Goal: Task Accomplishment & Management: Manage account settings

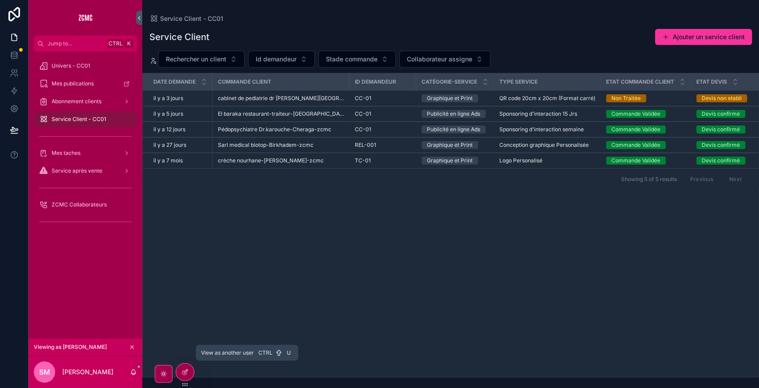
click at [0, 0] on icon at bounding box center [0, 0] width 0 height 0
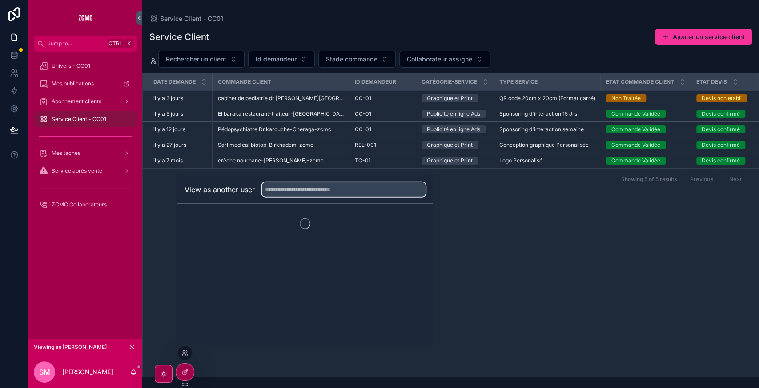
click at [296, 186] on input "text" at bounding box center [344, 189] width 164 height 14
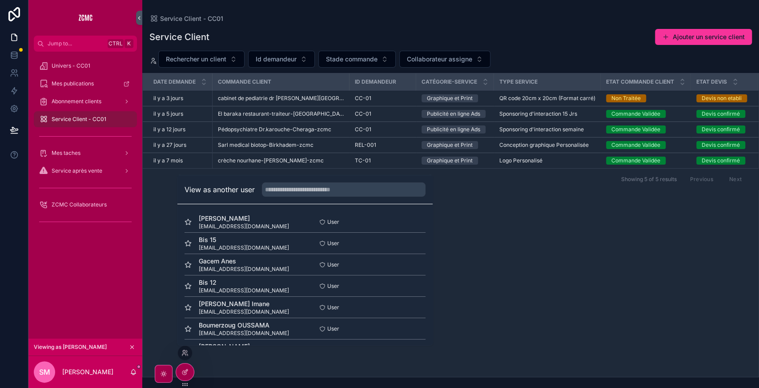
click at [0, 0] on button "Select" at bounding box center [0, 0] width 0 height 0
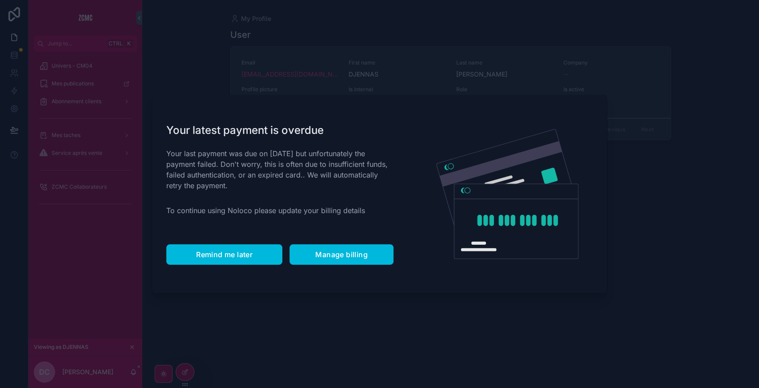
click at [230, 259] on button "Remind me later" at bounding box center [224, 254] width 116 height 20
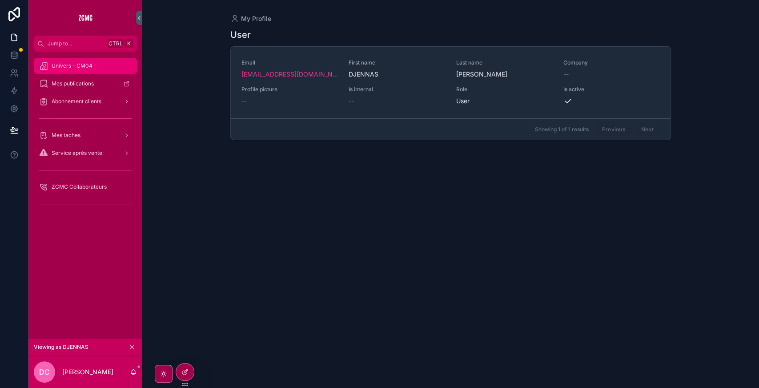
click at [74, 66] on span "Univers - CM04" at bounding box center [72, 65] width 41 height 7
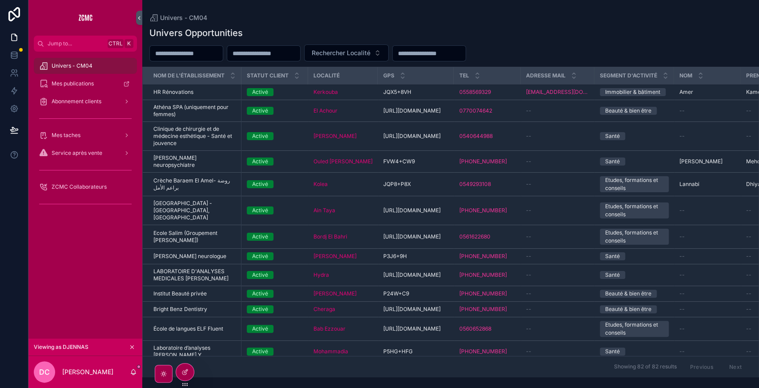
click at [359, 109] on div "El Achour" at bounding box center [343, 110] width 59 height 7
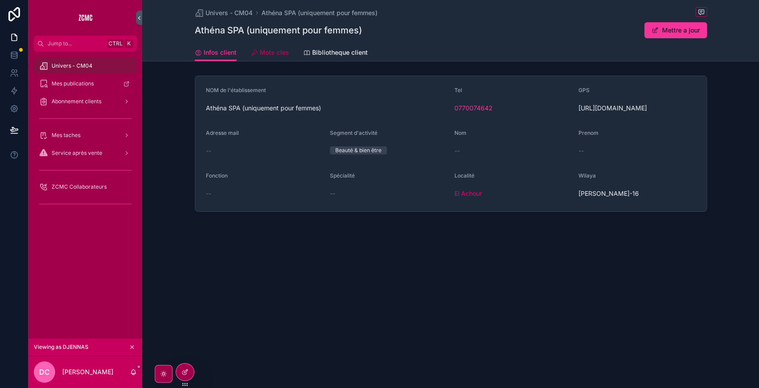
click at [285, 60] on link "Mots cles" at bounding box center [270, 53] width 38 height 18
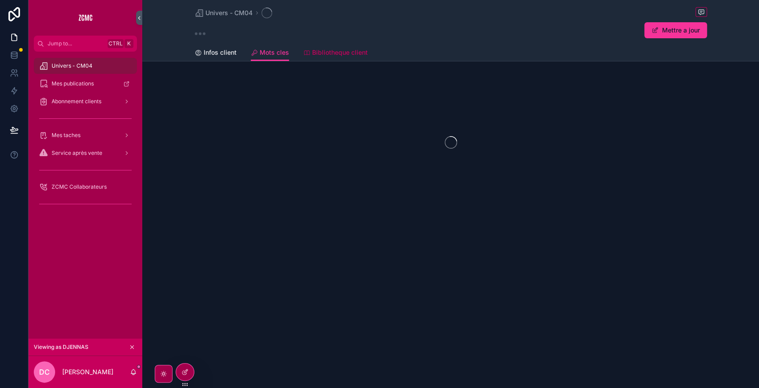
click at [343, 49] on span "Bibliotheque client" at bounding box center [340, 52] width 56 height 9
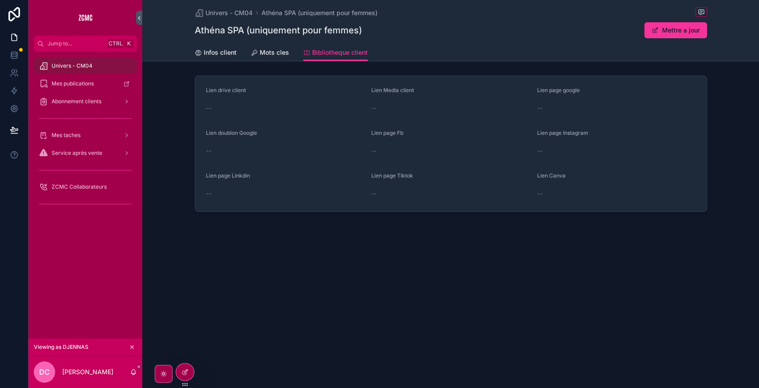
click at [283, 62] on div "Univers - CM04 Athéna SPA (uniquement pour femmes) Athéna SPA (uniquement pour …" at bounding box center [450, 136] width 617 height 272
click at [261, 51] on span "Mots cles" at bounding box center [274, 52] width 29 height 9
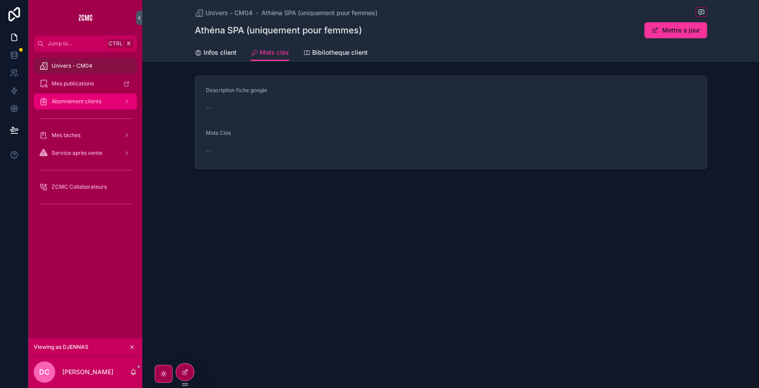
click at [93, 105] on div "Abonnement clients" at bounding box center [85, 101] width 93 height 14
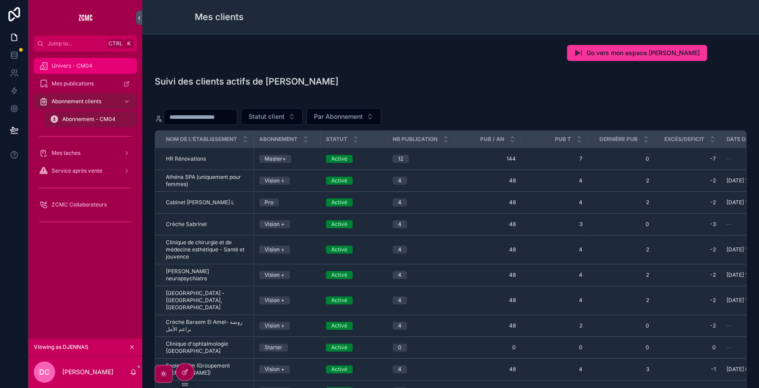
click at [80, 64] on span "Univers - CM04" at bounding box center [72, 65] width 41 height 7
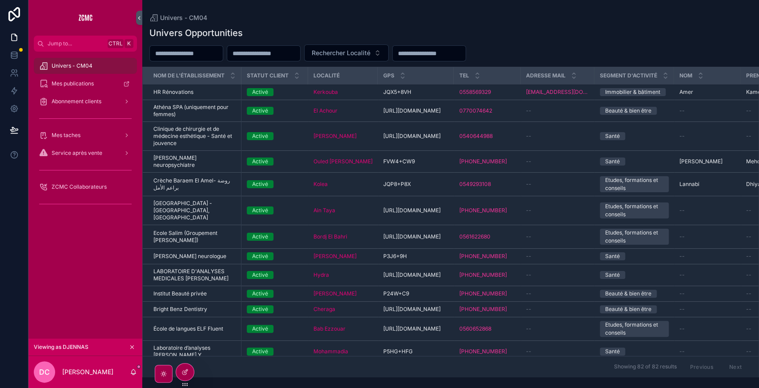
click at [288, 93] on div "Activé" at bounding box center [275, 92] width 56 height 8
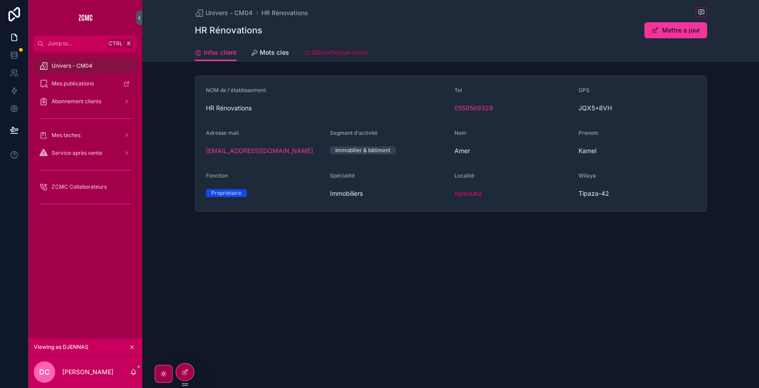
click at [332, 54] on span "Bibliotheque client" at bounding box center [340, 52] width 56 height 9
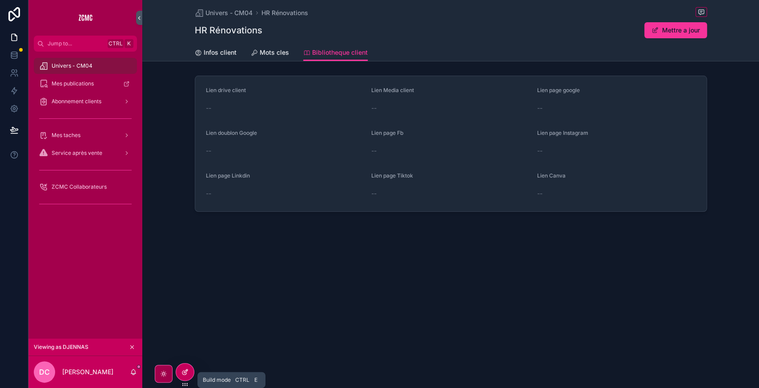
click at [184, 367] on div at bounding box center [185, 371] width 18 height 17
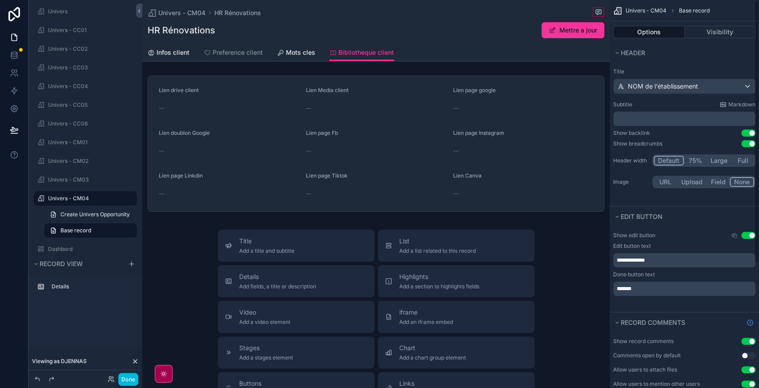
scroll to position [183, 0]
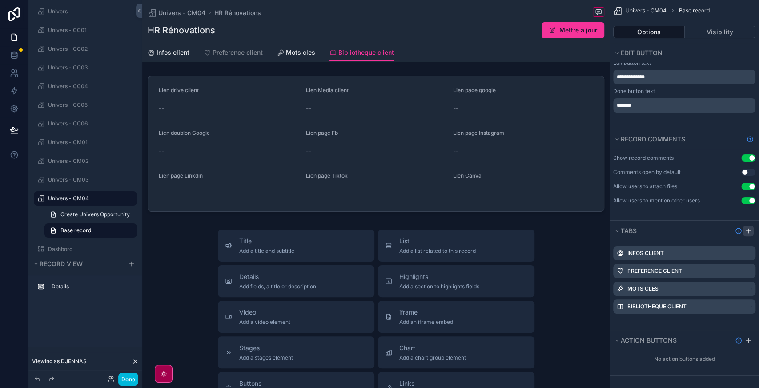
click at [752, 227] on div "scrollable content" at bounding box center [748, 231] width 11 height 11
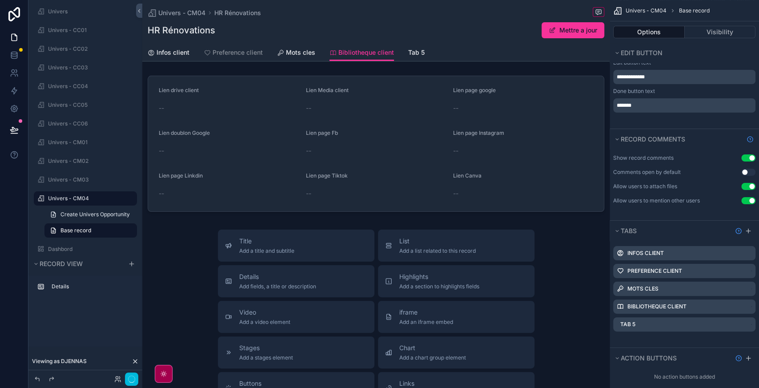
click at [0, 0] on icon "scrollable content" at bounding box center [0, 0] width 0 height 0
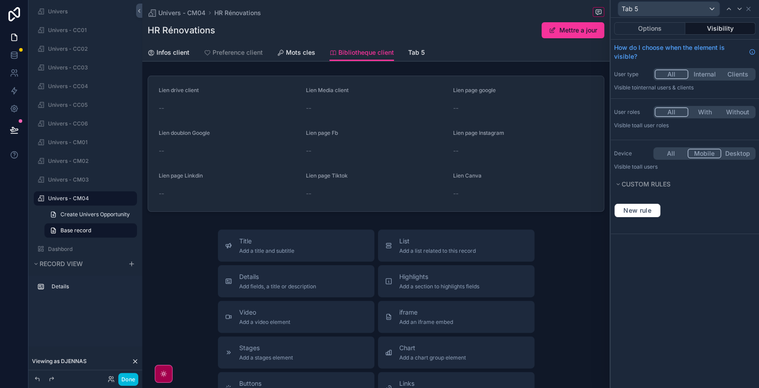
click at [705, 157] on button "Mobile" at bounding box center [705, 154] width 34 height 10
click at [656, 27] on button "Options" at bounding box center [649, 28] width 71 height 12
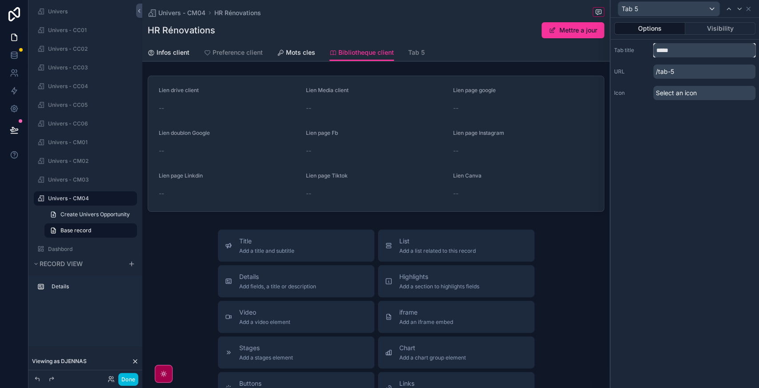
click at [674, 51] on input "*****" at bounding box center [704, 50] width 102 height 14
click at [674, 51] on input "*" at bounding box center [704, 50] width 102 height 14
type input "**********"
click at [677, 93] on span "Select an icon" at bounding box center [676, 93] width 41 height 9
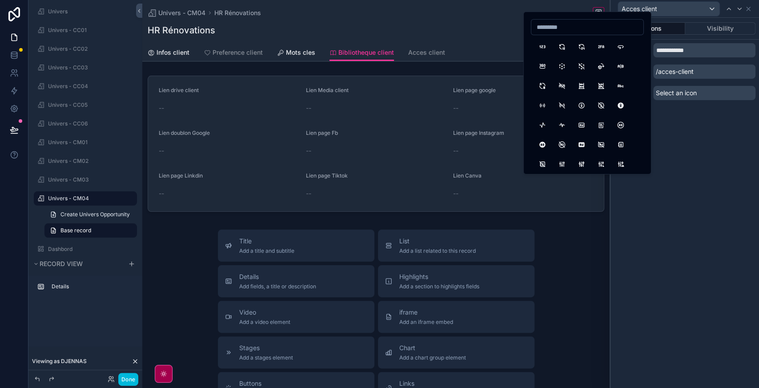
click at [566, 26] on input at bounding box center [588, 27] width 112 height 12
type input "****"
click at [547, 44] on button "Lock" at bounding box center [543, 47] width 16 height 16
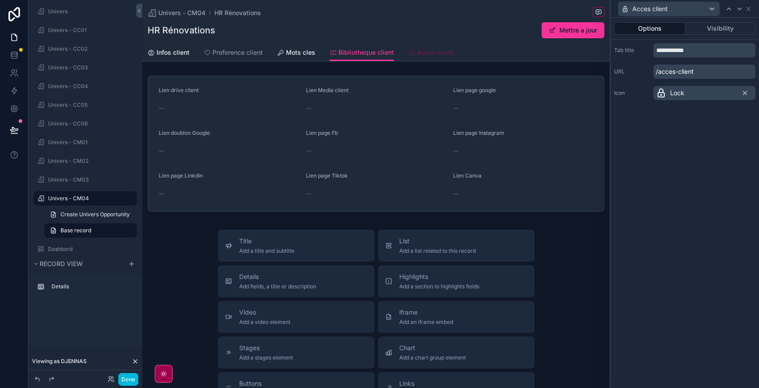
click at [427, 56] on span "Acces client" at bounding box center [435, 52] width 37 height 9
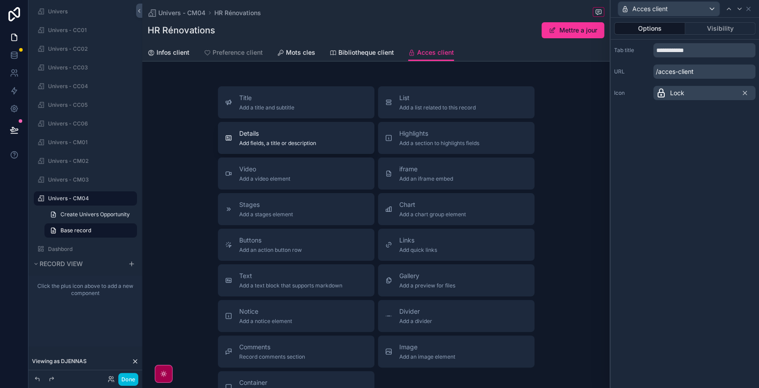
click at [281, 140] on span "Add fields, a title or description" at bounding box center [277, 143] width 77 height 7
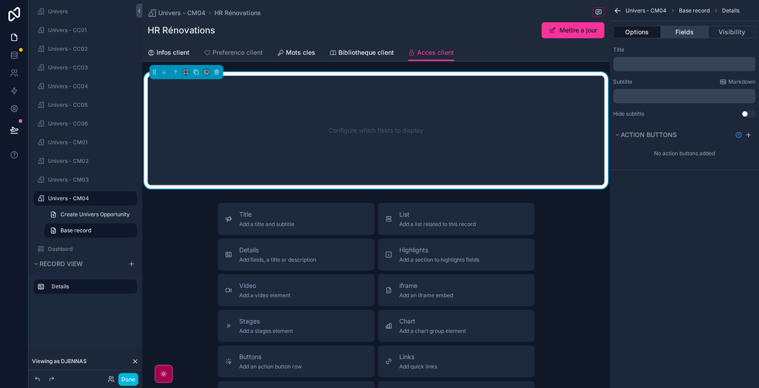
click at [686, 36] on button "Fields" at bounding box center [684, 32] width 47 height 12
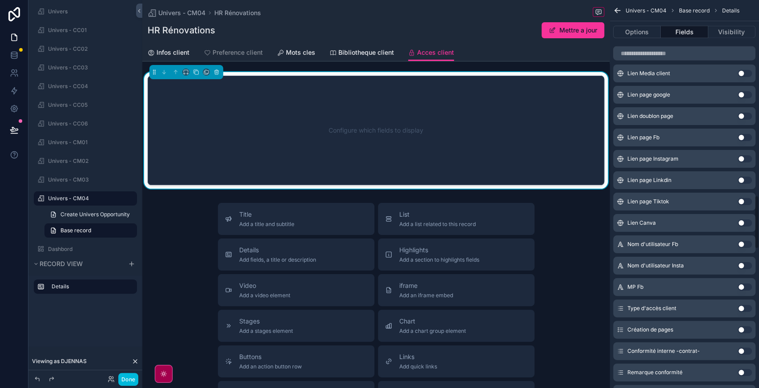
scroll to position [1409, 0]
click at [748, 242] on button "Use setting" at bounding box center [745, 243] width 14 height 7
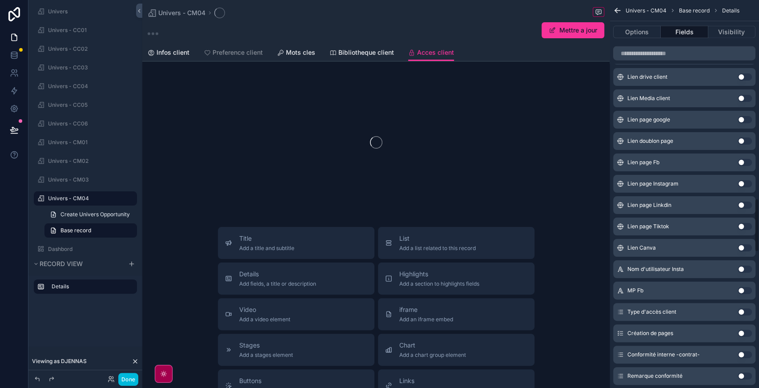
scroll to position [1434, 0]
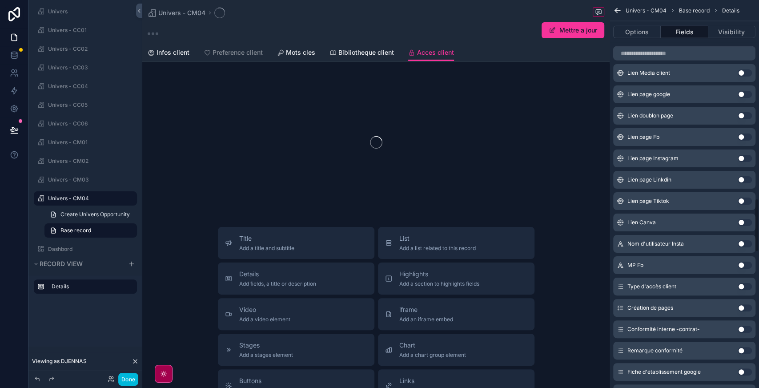
click at [748, 242] on button "Use setting" at bounding box center [745, 243] width 14 height 7
click at [745, 240] on button "Use setting" at bounding box center [745, 243] width 14 height 7
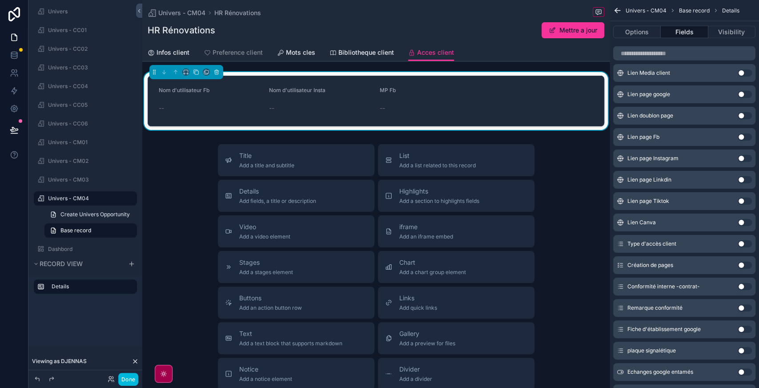
click at [746, 242] on button "Use setting" at bounding box center [745, 243] width 14 height 7
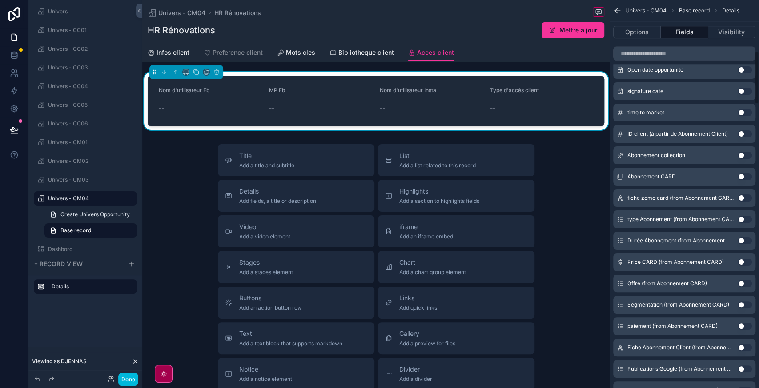
scroll to position [0, 0]
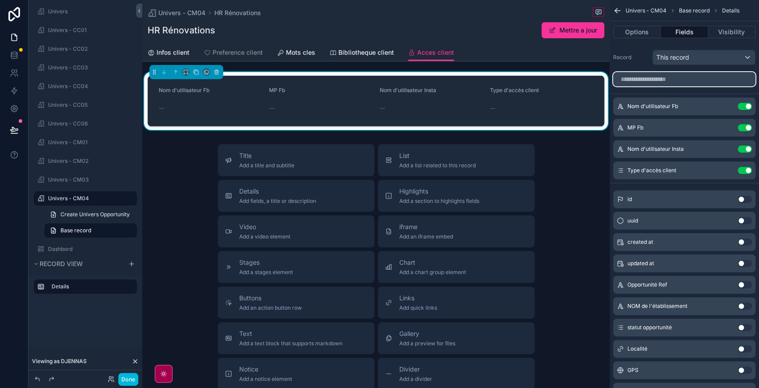
click at [651, 82] on input "scrollable content" at bounding box center [684, 79] width 142 height 14
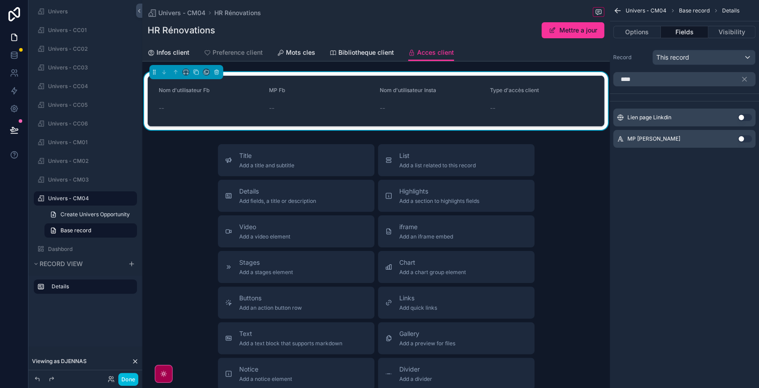
click at [746, 118] on button "Use setting" at bounding box center [745, 117] width 14 height 7
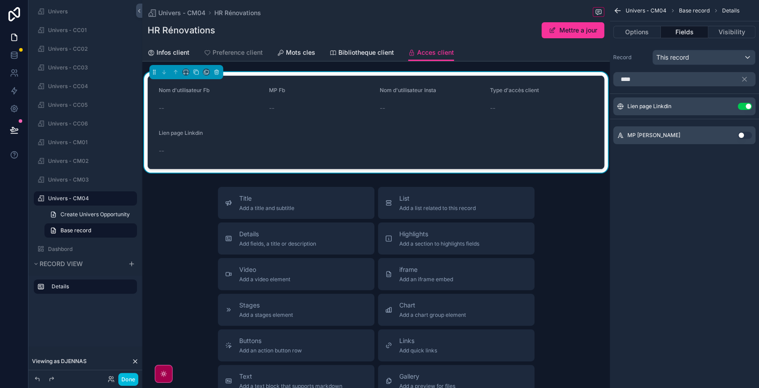
click at [745, 134] on button "Use setting" at bounding box center [745, 135] width 14 height 7
click at [642, 81] on input "****" at bounding box center [684, 79] width 142 height 14
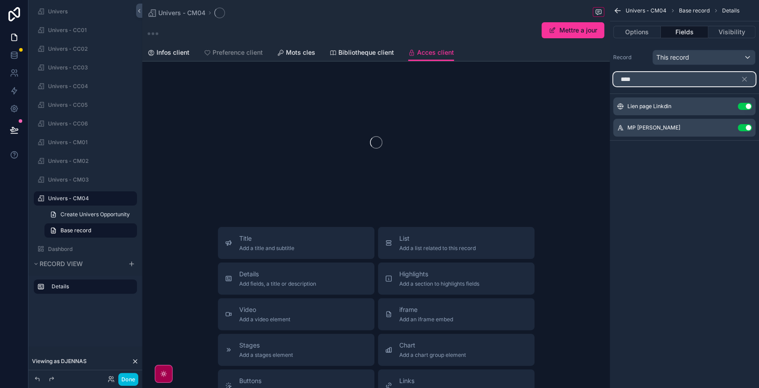
click at [642, 81] on input "****" at bounding box center [684, 79] width 142 height 14
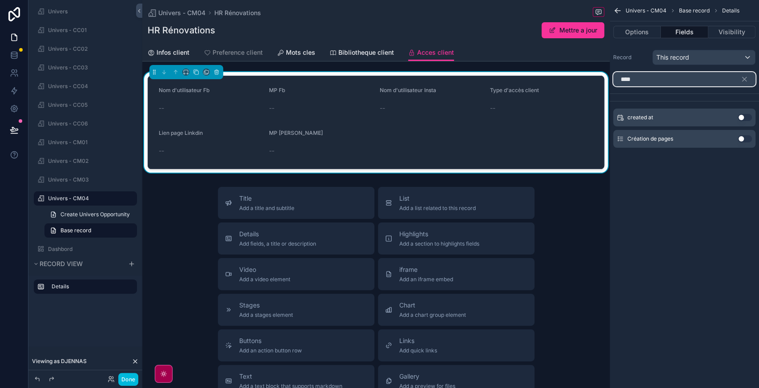
type input "****"
click at [747, 141] on button "Use setting" at bounding box center [745, 138] width 14 height 7
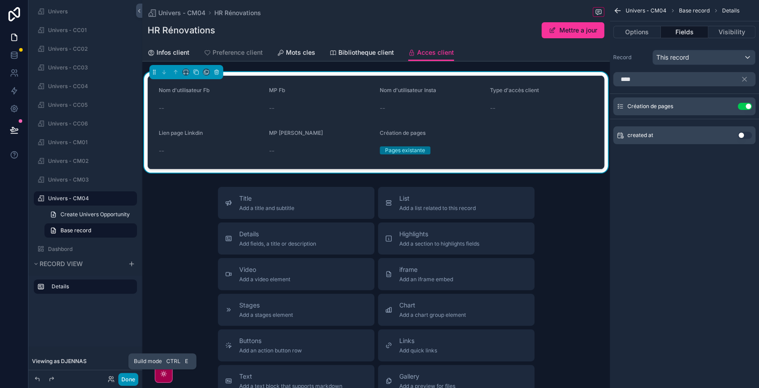
click at [130, 378] on button "Done" at bounding box center [128, 379] width 20 height 13
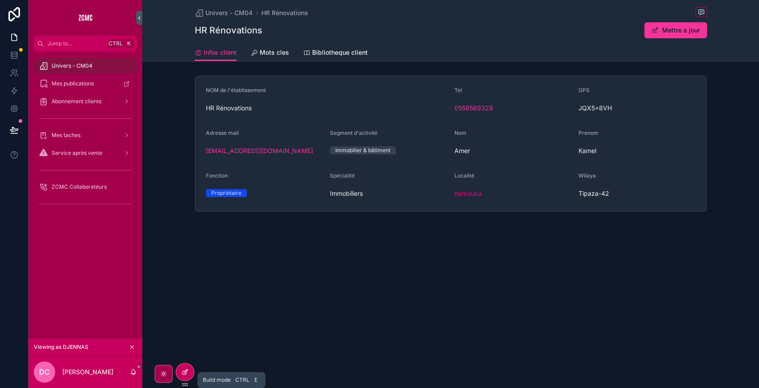
click at [185, 367] on div at bounding box center [185, 371] width 18 height 17
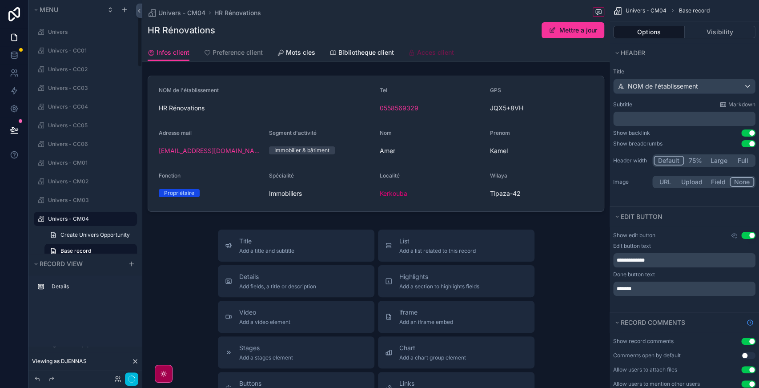
click at [443, 51] on span "Acces client" at bounding box center [435, 52] width 37 height 9
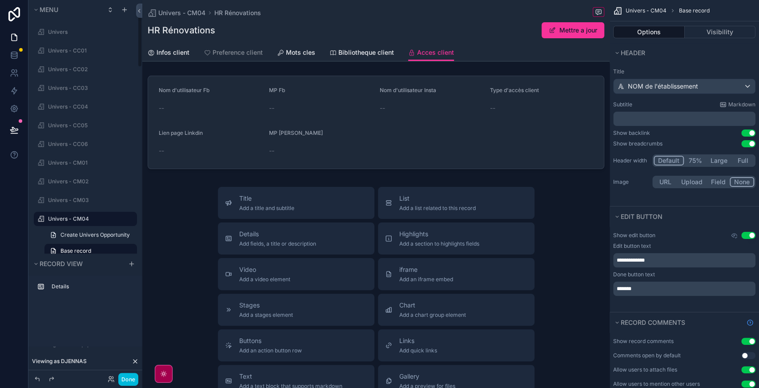
scroll to position [20, 0]
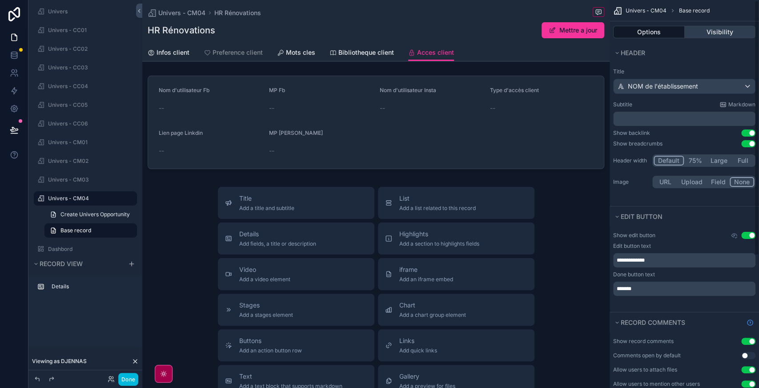
click at [724, 31] on button "Visibility" at bounding box center [720, 32] width 71 height 12
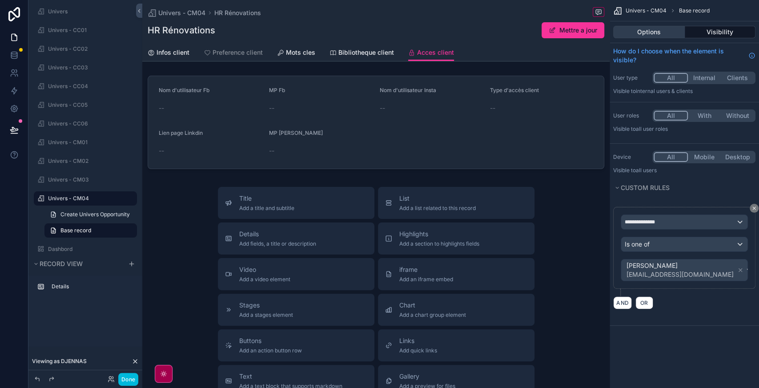
click at [645, 33] on button "Options" at bounding box center [649, 32] width 72 height 12
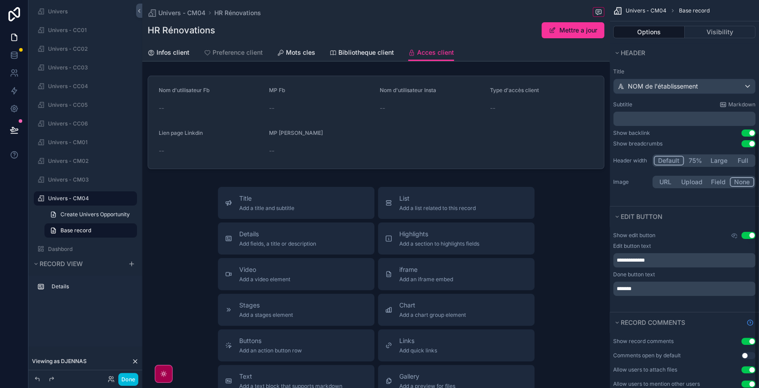
scroll to position [201, 0]
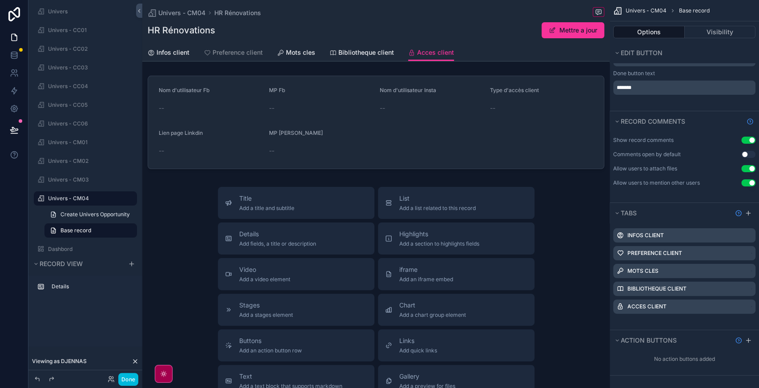
click at [0, 0] on icon "scrollable content" at bounding box center [0, 0] width 0 height 0
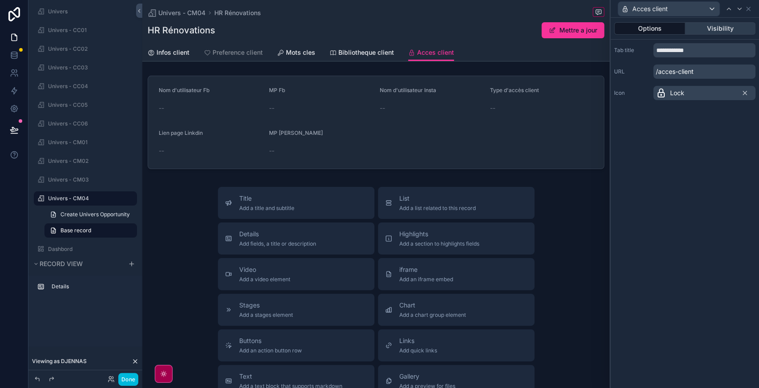
click at [729, 22] on button "Visibility" at bounding box center [720, 28] width 71 height 12
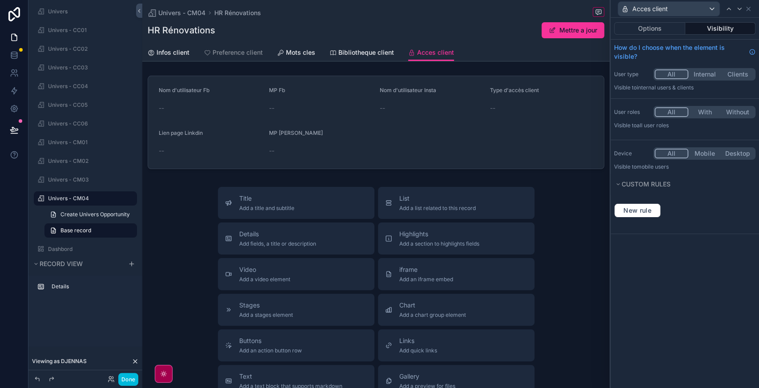
click at [671, 151] on button "All" at bounding box center [672, 154] width 34 height 10
click at [130, 379] on button "Done" at bounding box center [128, 379] width 20 height 13
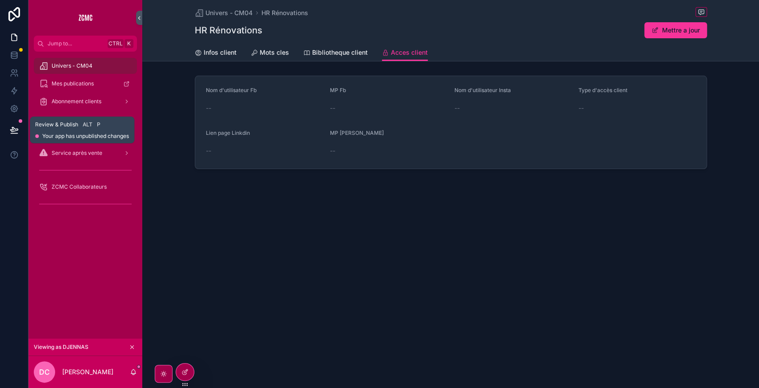
click at [13, 130] on icon at bounding box center [14, 129] width 9 height 9
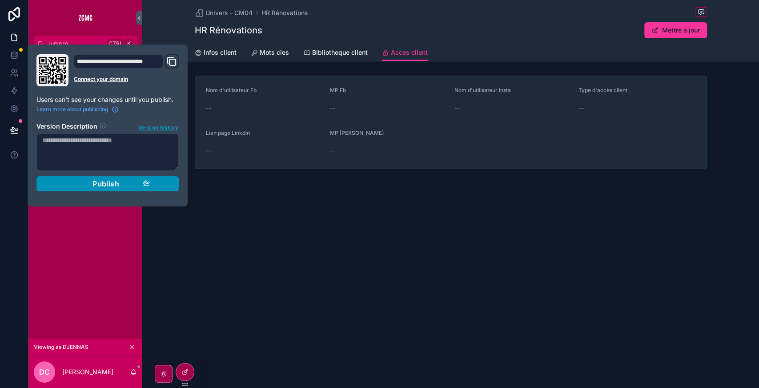
click at [118, 185] on span "Publish" at bounding box center [106, 183] width 27 height 9
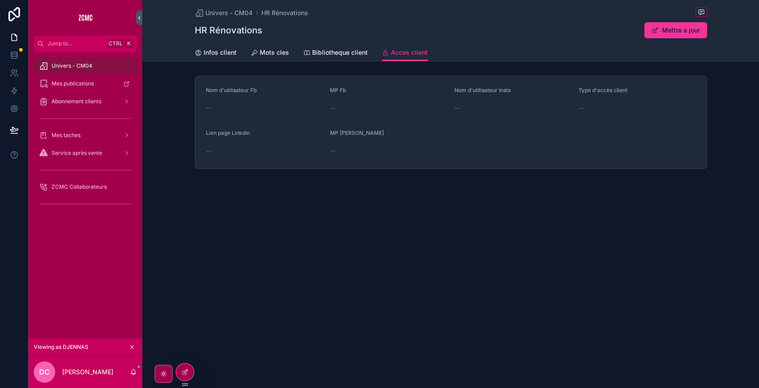
click at [388, 295] on div "Univers - CM04 HR Rénovations HR Rénovations Mettre a jour Acces client Infos c…" at bounding box center [450, 194] width 617 height 388
click at [0, 0] on icon at bounding box center [0, 0] width 0 height 0
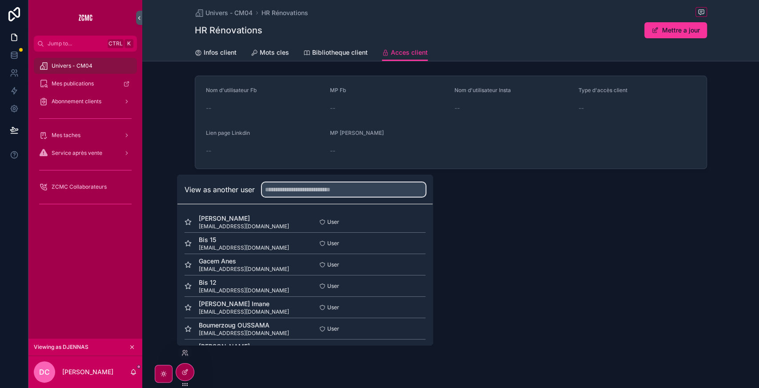
click at [335, 194] on input "text" at bounding box center [344, 189] width 164 height 14
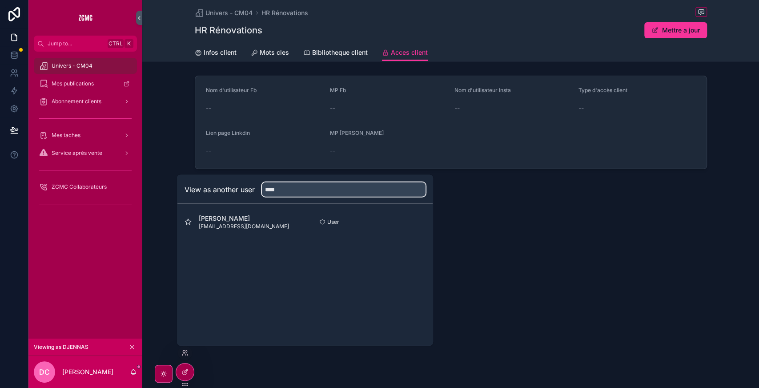
type input "****"
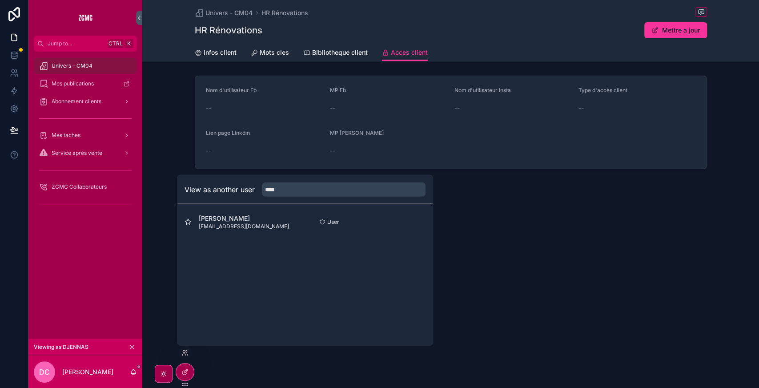
click at [0, 0] on button "Select" at bounding box center [0, 0] width 0 height 0
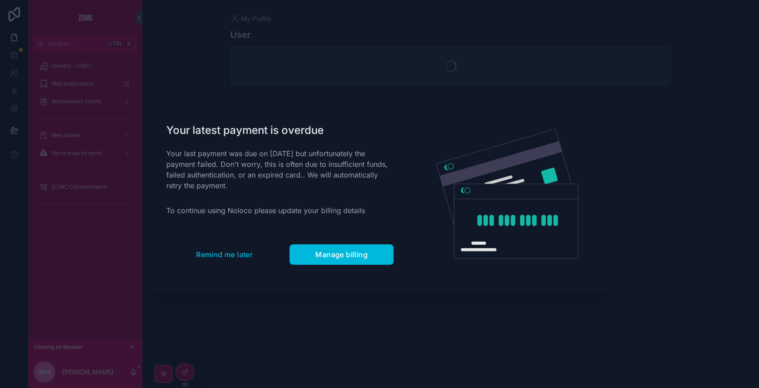
click at [242, 254] on span "Remind me later" at bounding box center [224, 254] width 56 height 9
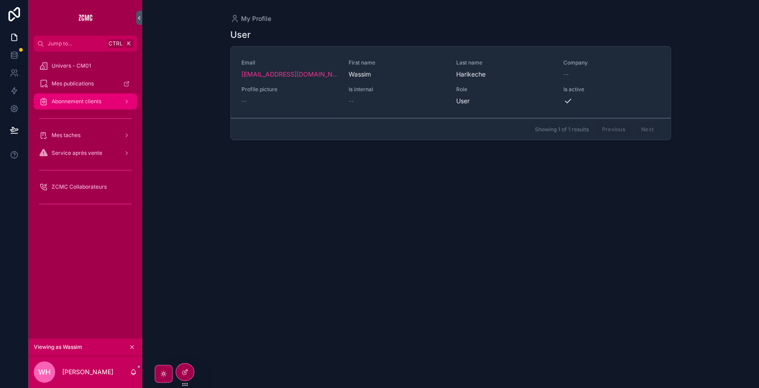
click at [101, 101] on span "Abonnement clients" at bounding box center [77, 101] width 50 height 7
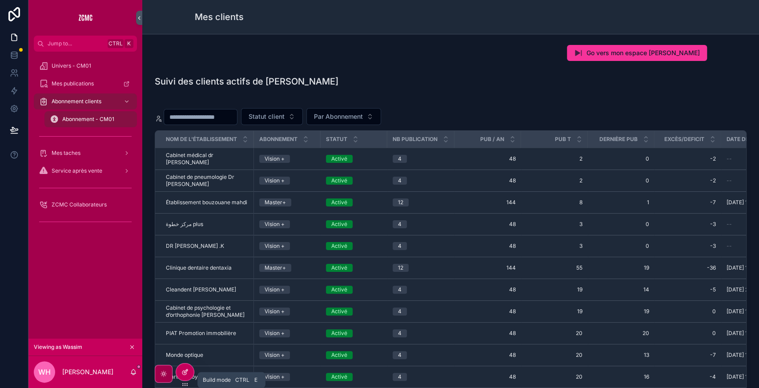
click at [187, 367] on div at bounding box center [185, 371] width 18 height 17
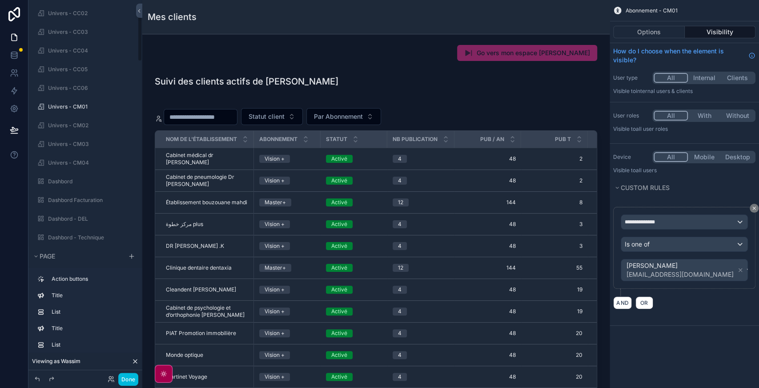
scroll to position [57, 0]
click at [0, 0] on icon "scrollable content" at bounding box center [0, 0] width 0 height 0
click at [175, 138] on span "Remove" at bounding box center [170, 139] width 24 height 9
click at [0, 0] on icon "scrollable content" at bounding box center [0, 0] width 0 height 0
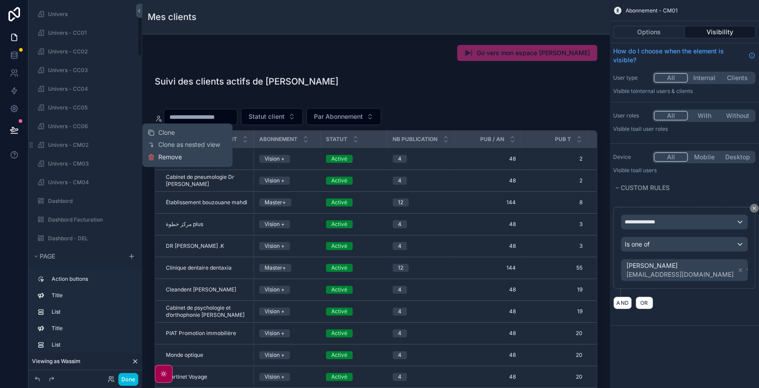
click at [177, 156] on span "Remove" at bounding box center [170, 157] width 24 height 9
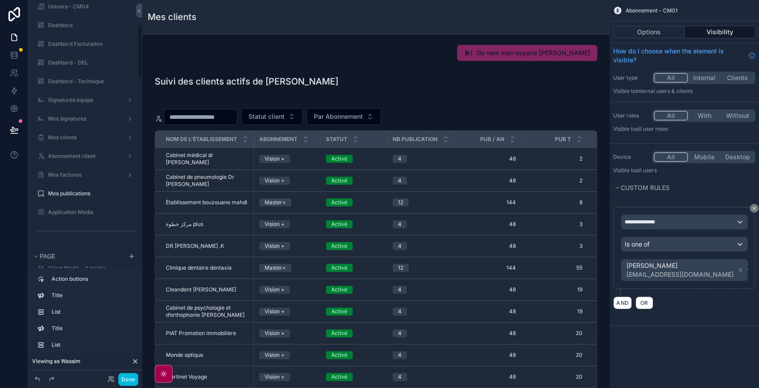
scroll to position [0, 0]
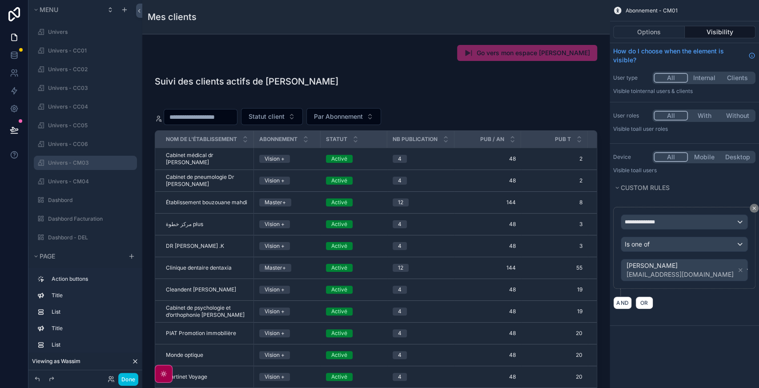
click at [0, 0] on icon "scrollable content" at bounding box center [0, 0] width 0 height 0
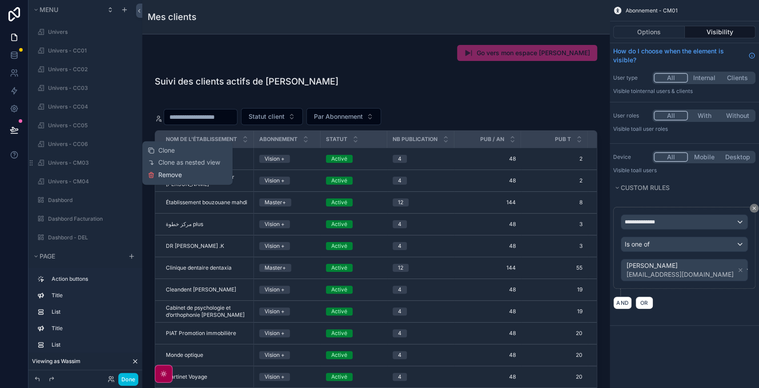
click at [170, 176] on span "Remove" at bounding box center [170, 174] width 24 height 9
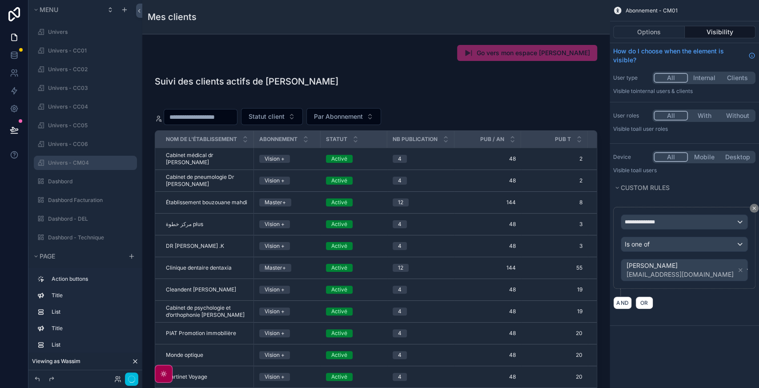
click at [0, 0] on icon "scrollable content" at bounding box center [0, 0] width 0 height 0
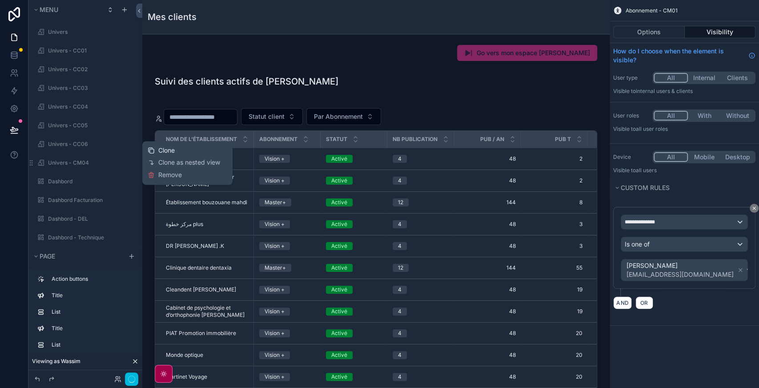
click at [170, 149] on span "Clone" at bounding box center [166, 150] width 16 height 9
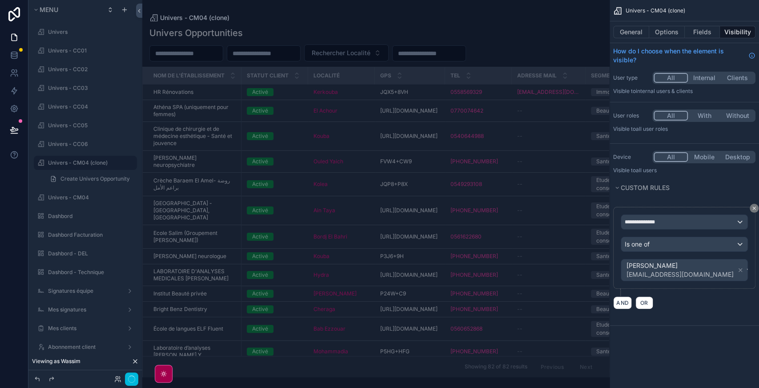
click at [0, 0] on icon "scrollable content" at bounding box center [0, 0] width 0 height 0
click at [80, 163] on input "**********" at bounding box center [78, 162] width 60 height 11
type input "**********"
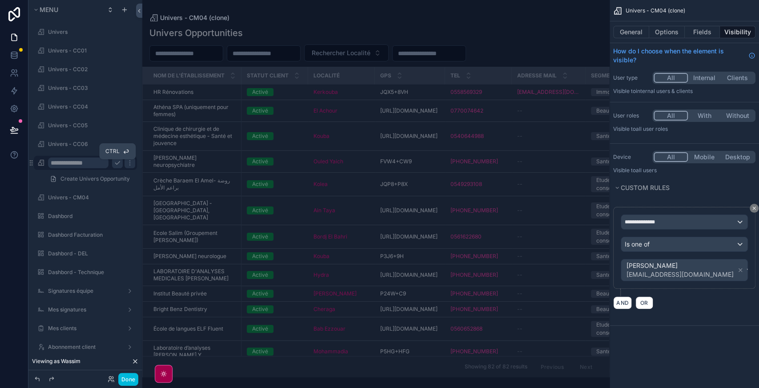
click at [116, 162] on icon "scrollable content" at bounding box center [117, 162] width 7 height 7
click at [727, 266] on div "[PERSON_NAME] [EMAIL_ADDRESS][DOMAIN_NAME]" at bounding box center [684, 269] width 126 height 21
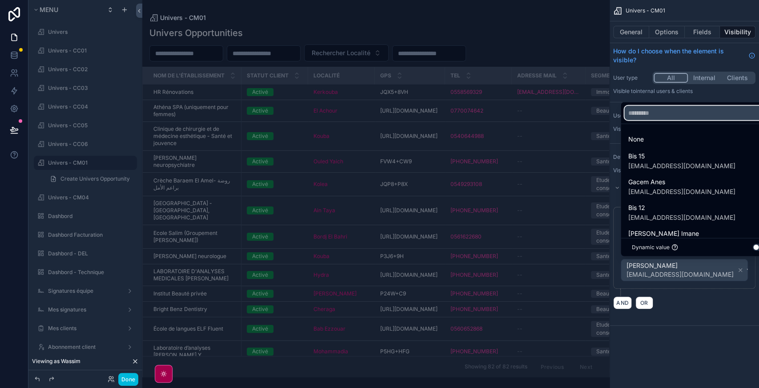
click at [655, 116] on input "text" at bounding box center [698, 113] width 149 height 14
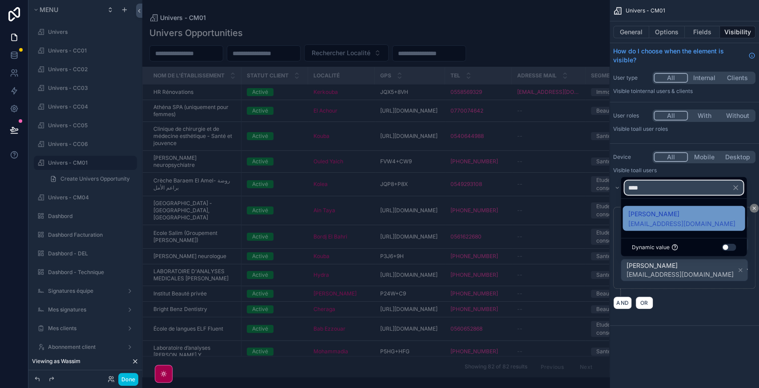
type input "****"
click at [670, 218] on span "[PERSON_NAME]" at bounding box center [681, 214] width 107 height 11
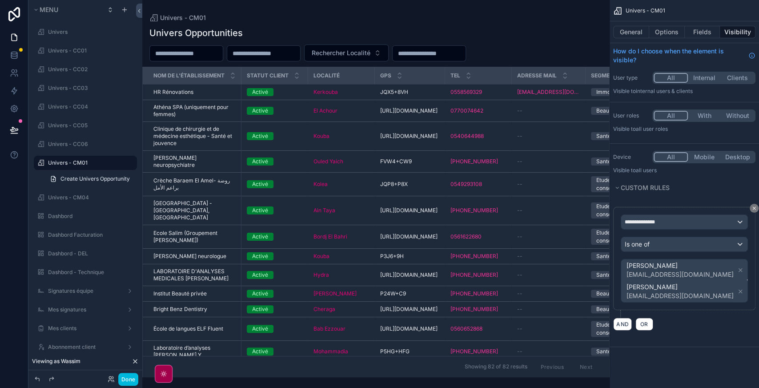
click at [737, 267] on icon "scrollable content" at bounding box center [740, 270] width 6 height 6
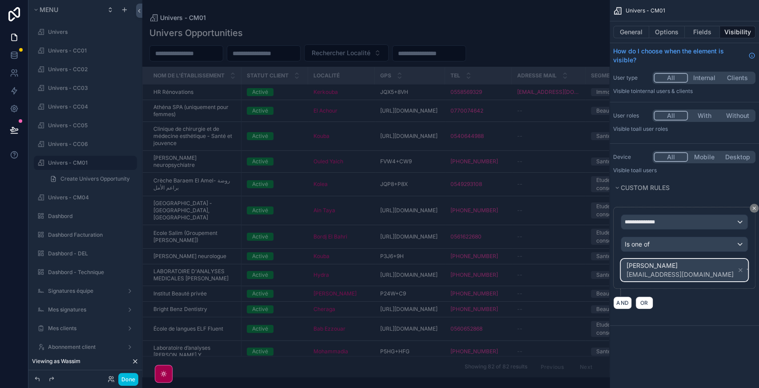
click at [713, 271] on div "[PERSON_NAME] [EMAIL_ADDRESS][DOMAIN_NAME]" at bounding box center [684, 269] width 126 height 21
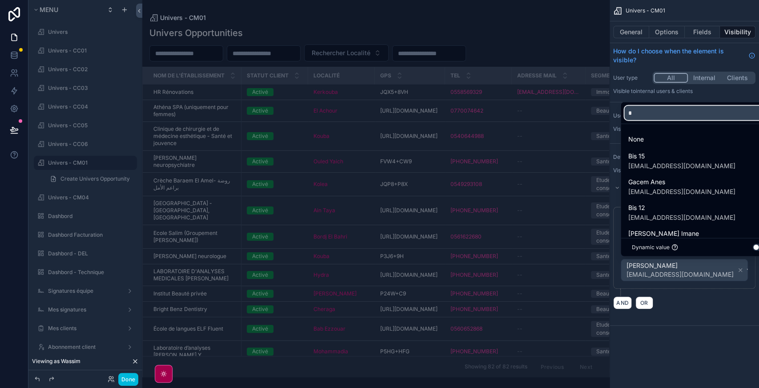
click at [673, 112] on input "*" at bounding box center [698, 113] width 149 height 14
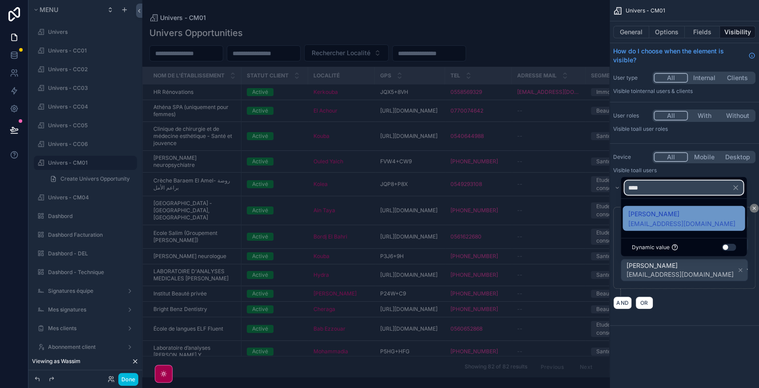
type input "****"
click at [685, 225] on span "[EMAIL_ADDRESS][DOMAIN_NAME]" at bounding box center [681, 223] width 107 height 9
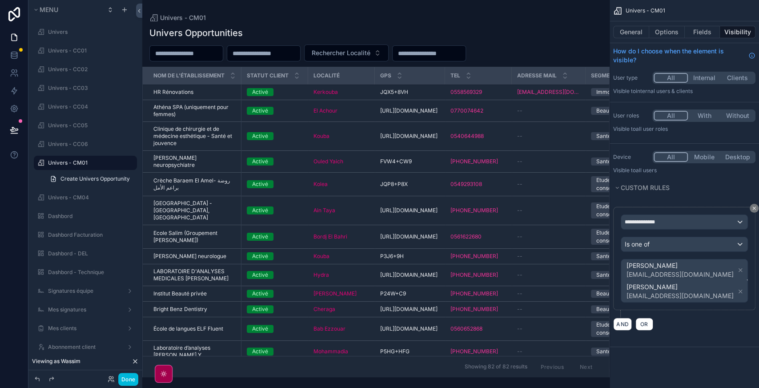
click at [737, 291] on icon "scrollable content" at bounding box center [740, 291] width 6 height 6
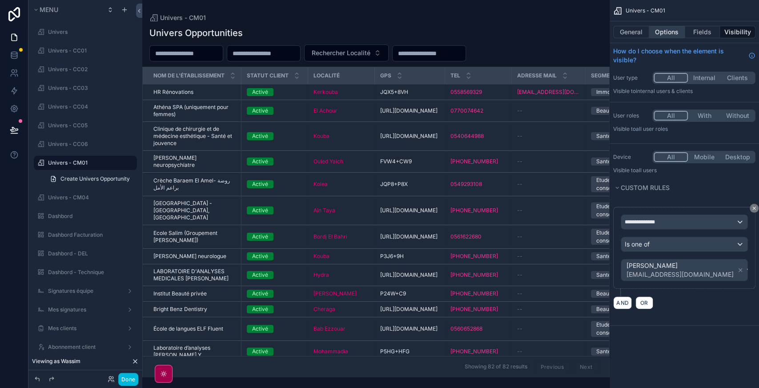
click at [662, 29] on button "Options" at bounding box center [667, 32] width 36 height 12
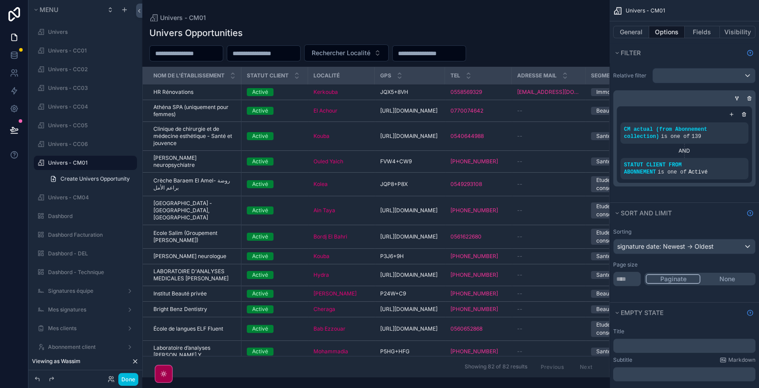
click at [0, 0] on div "scrollable content" at bounding box center [0, 0] width 0 height 0
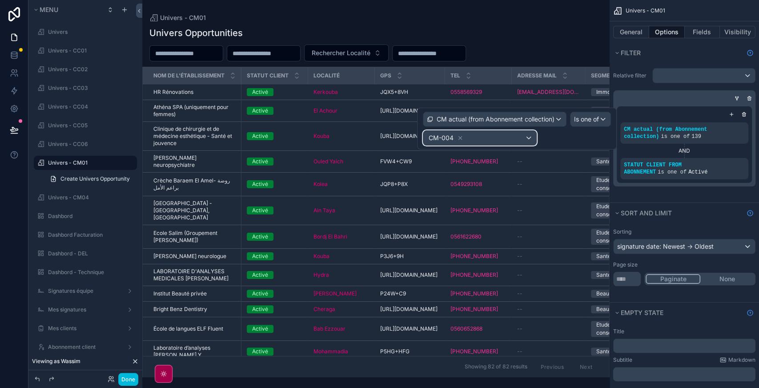
click at [491, 143] on div "CM-004" at bounding box center [479, 138] width 113 height 14
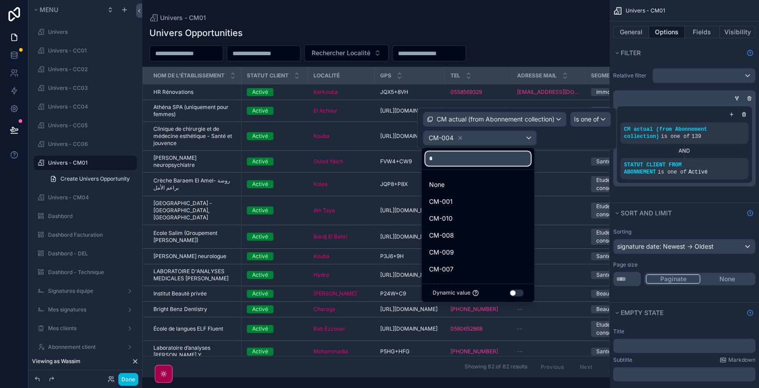
click at [451, 159] on input "*" at bounding box center [477, 158] width 105 height 14
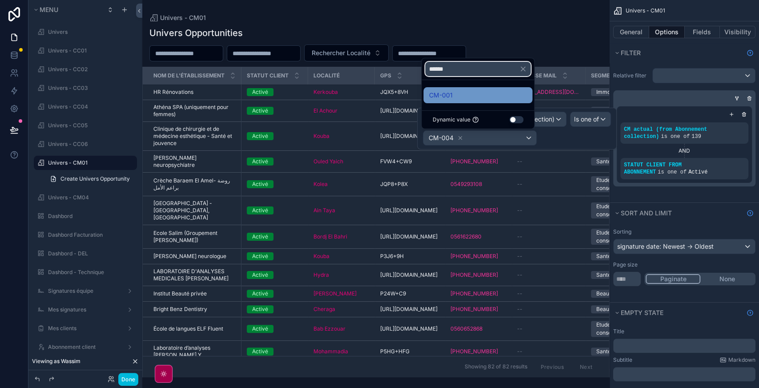
type input "******"
click at [456, 93] on div "CM-001" at bounding box center [478, 95] width 98 height 11
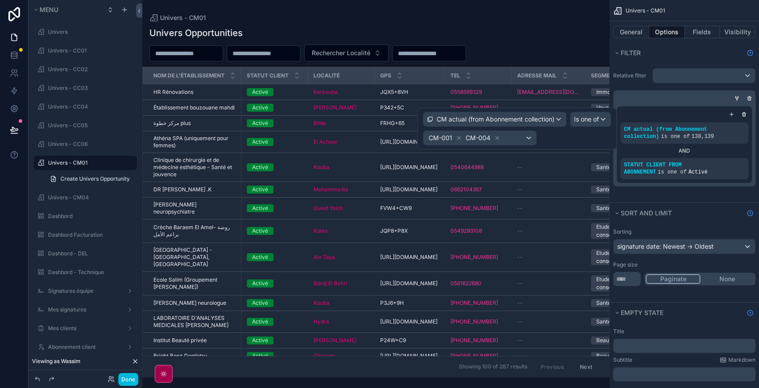
click at [496, 137] on icon at bounding box center [497, 138] width 3 height 3
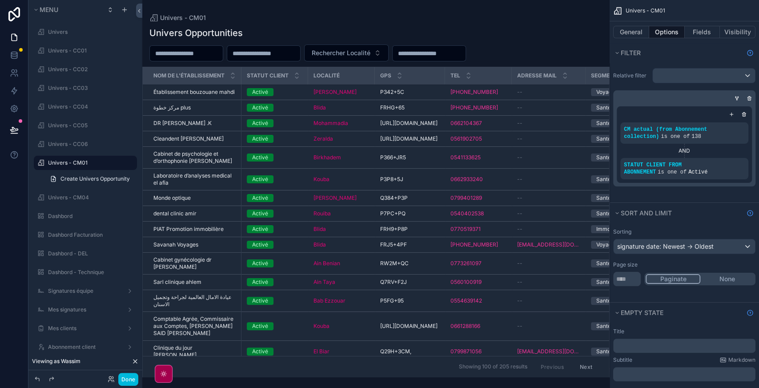
click at [68, 165] on label "Univers - CM01" at bounding box center [90, 162] width 84 height 7
click at [0, 0] on div "scrollable content" at bounding box center [0, 0] width 0 height 0
click at [733, 30] on button "Visibility" at bounding box center [738, 32] width 36 height 12
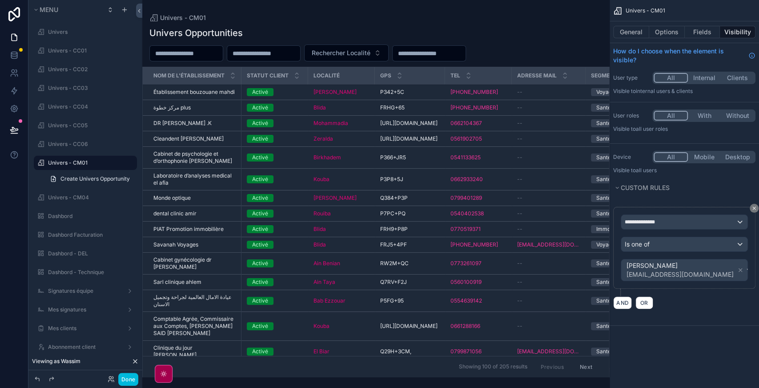
click at [0, 0] on icon "scrollable content" at bounding box center [0, 0] width 0 height 0
click at [169, 153] on span "Clone" at bounding box center [166, 150] width 16 height 9
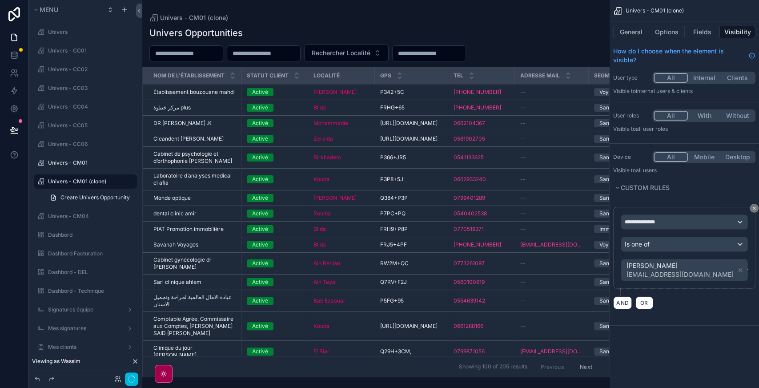
click at [0, 0] on icon "scrollable content" at bounding box center [0, 0] width 0 height 0
click at [81, 181] on input "**********" at bounding box center [78, 181] width 60 height 11
type input "**********"
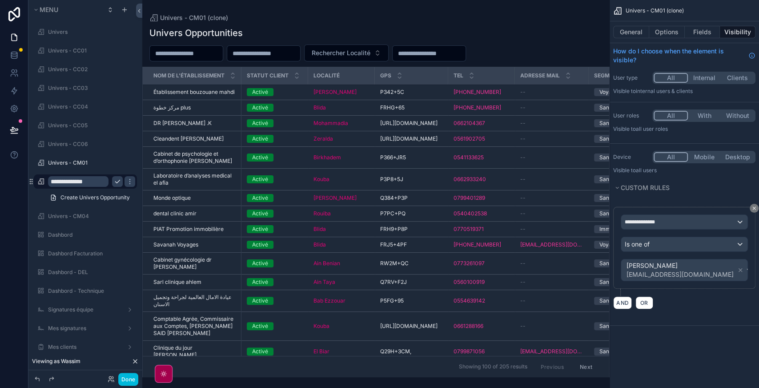
click at [114, 181] on icon "scrollable content" at bounding box center [117, 181] width 7 height 7
click at [723, 267] on div "[PERSON_NAME] [EMAIL_ADDRESS][DOMAIN_NAME]" at bounding box center [684, 269] width 126 height 21
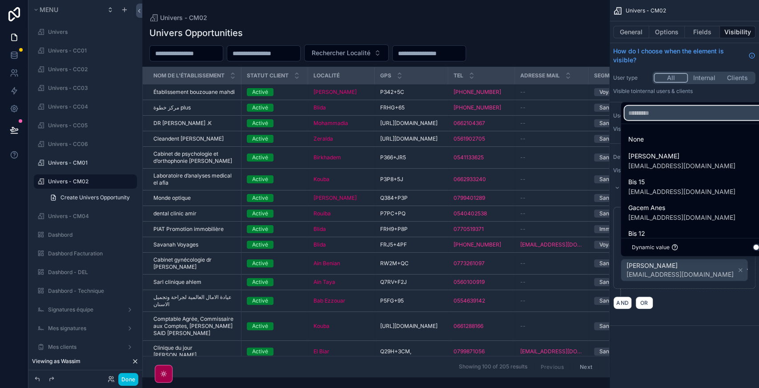
click at [661, 114] on input "text" at bounding box center [698, 113] width 149 height 14
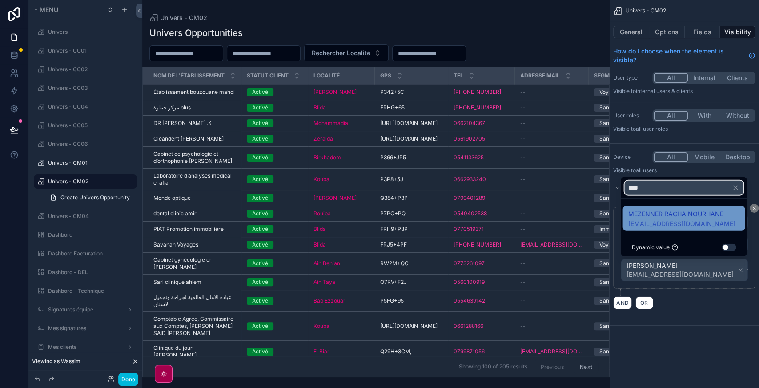
type input "****"
click at [672, 216] on span "MEZENNER RACHA NOURHANE" at bounding box center [681, 214] width 107 height 11
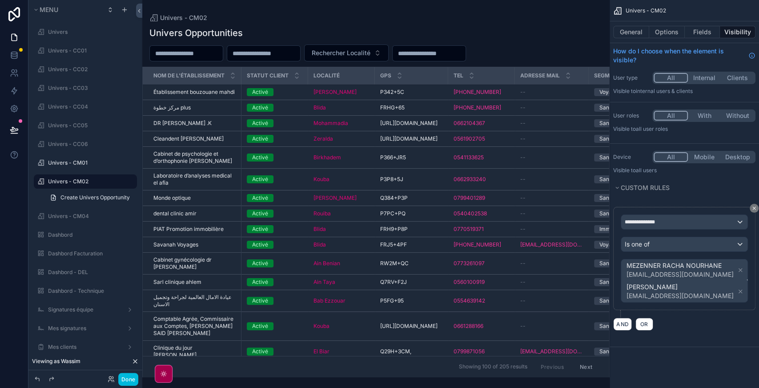
click at [739, 290] on icon "scrollable content" at bounding box center [740, 291] width 3 height 3
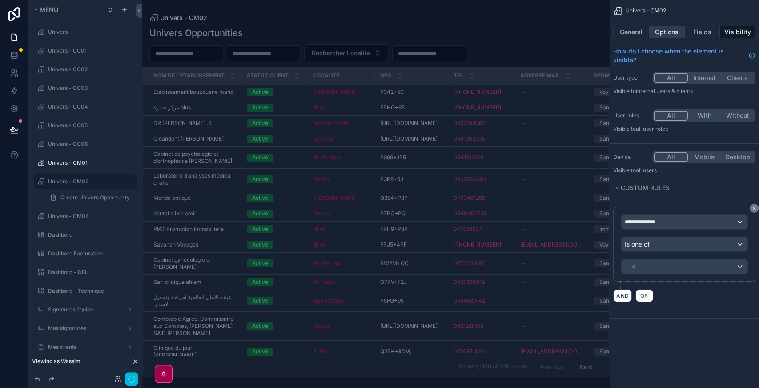
click at [665, 32] on button "Options" at bounding box center [667, 32] width 36 height 12
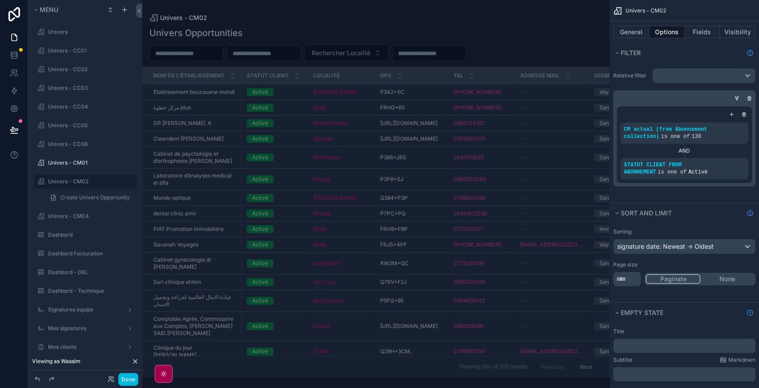
click at [0, 0] on icon "scrollable content" at bounding box center [0, 0] width 0 height 0
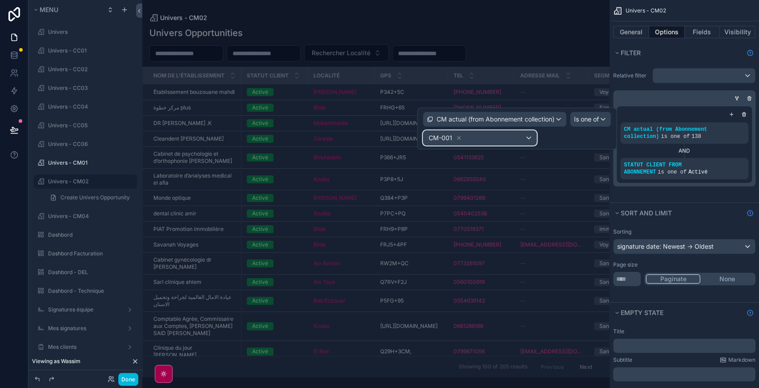
click at [489, 141] on div "CM-001" at bounding box center [479, 138] width 113 height 14
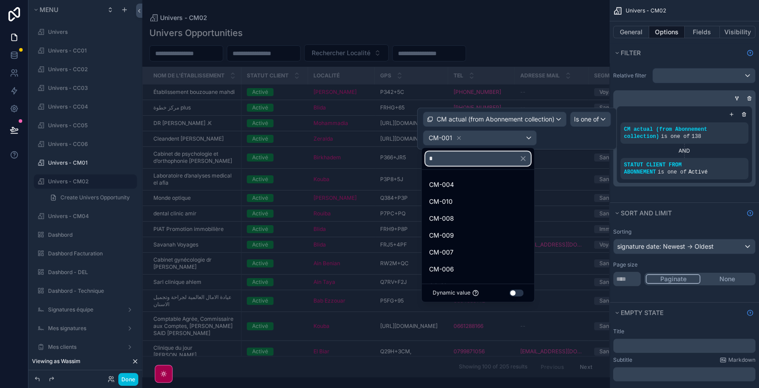
click at [459, 155] on input "*" at bounding box center [477, 158] width 105 height 14
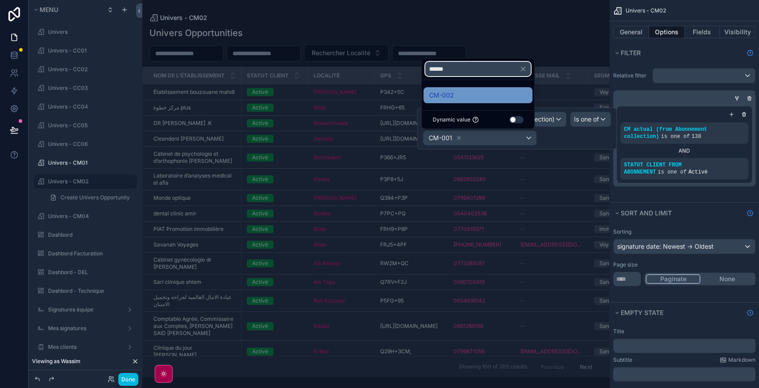
type input "******"
click at [439, 101] on span "CM-002" at bounding box center [441, 95] width 25 height 11
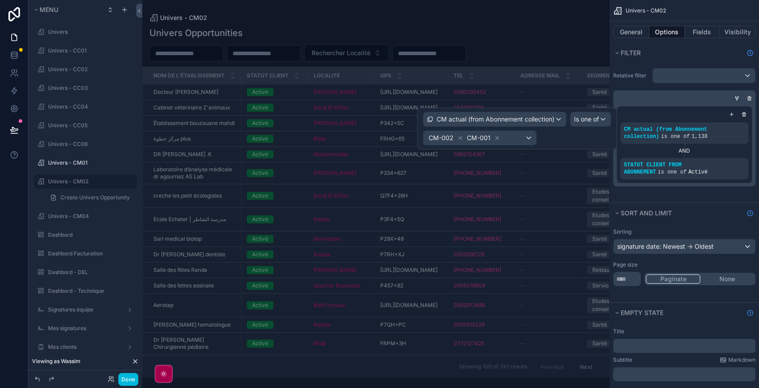
click at [497, 135] on icon at bounding box center [497, 138] width 6 height 6
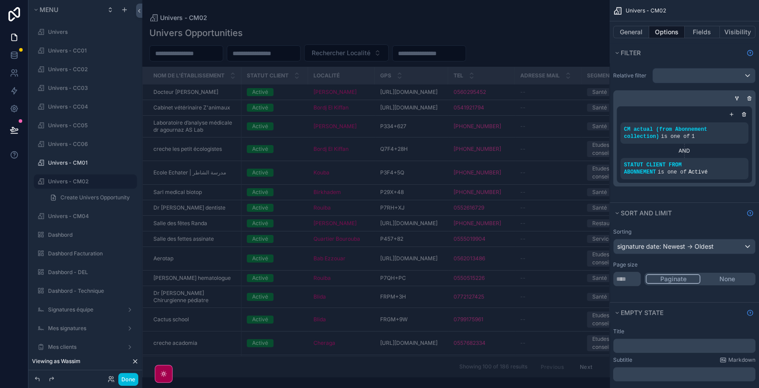
click at [62, 182] on label "Univers - CM02" at bounding box center [90, 181] width 84 height 7
click at [0, 0] on icon "scrollable content" at bounding box center [0, 0] width 0 height 0
click at [730, 34] on button "Visibility" at bounding box center [738, 32] width 36 height 12
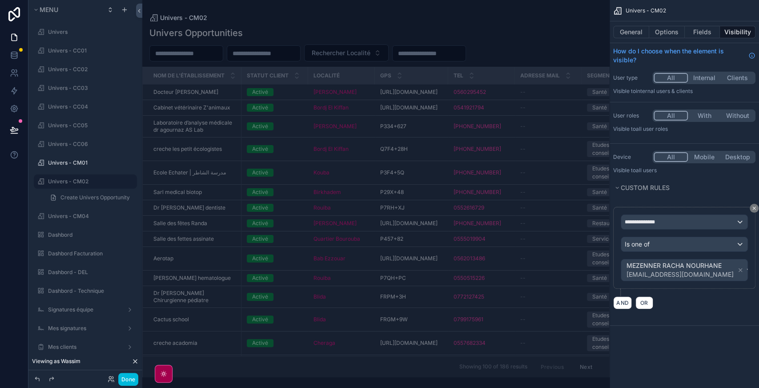
click at [0, 0] on icon "scrollable content" at bounding box center [0, 0] width 0 height 0
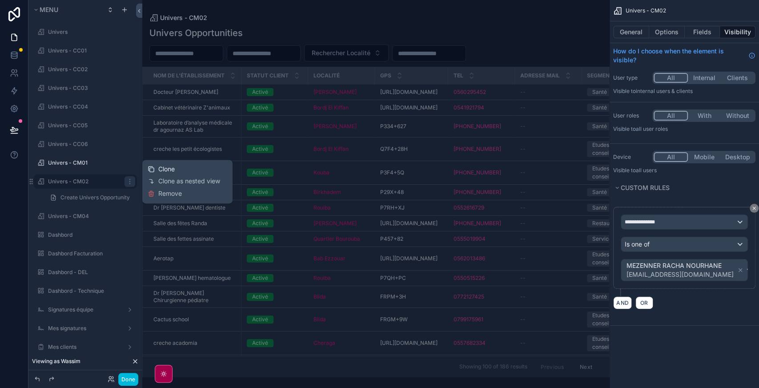
click at [174, 171] on span "Clone" at bounding box center [166, 169] width 16 height 9
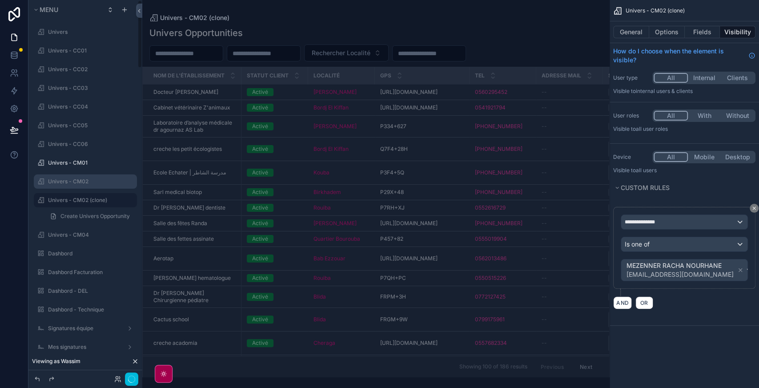
scroll to position [2, 0]
click at [0, 0] on icon "scrollable content" at bounding box center [0, 0] width 0 height 0
click at [94, 198] on input "**********" at bounding box center [78, 198] width 60 height 11
type input "**********"
click at [117, 196] on icon "scrollable content" at bounding box center [117, 198] width 7 height 7
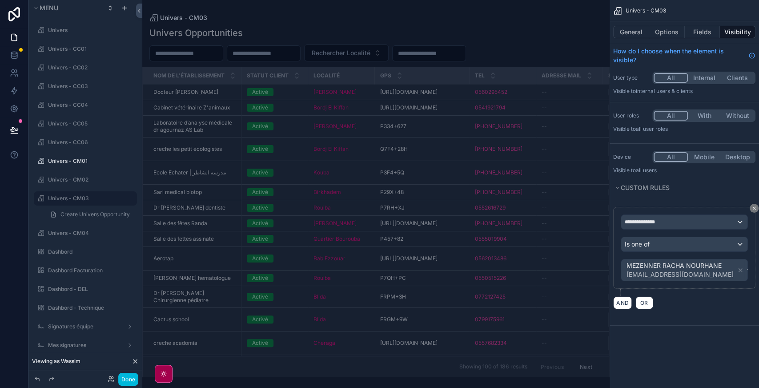
click at [75, 199] on label "Univers - CM03" at bounding box center [90, 198] width 84 height 7
click at [732, 274] on span "MEZENNER RACHA NOURHANE [EMAIL_ADDRESS][DOMAIN_NAME]" at bounding box center [685, 269] width 121 height 21
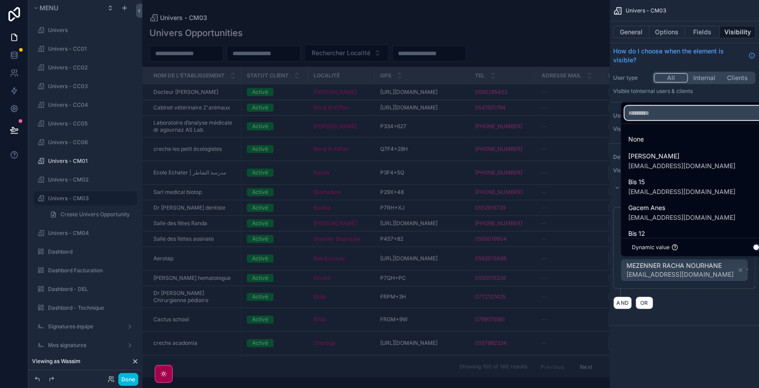
click at [659, 117] on input "text" at bounding box center [698, 113] width 149 height 14
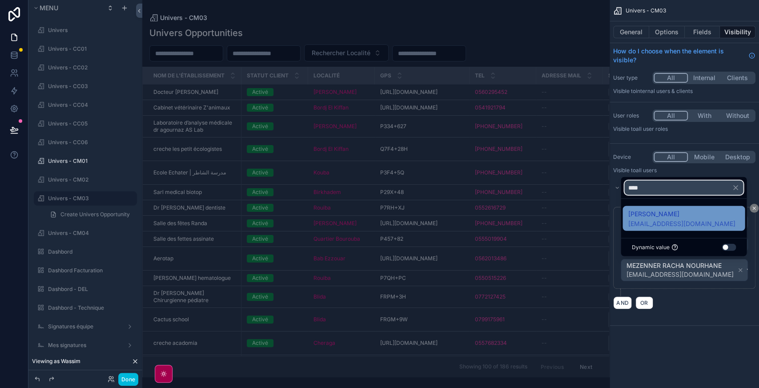
type input "****"
click at [666, 220] on span "[EMAIL_ADDRESS][DOMAIN_NAME]" at bounding box center [681, 223] width 107 height 9
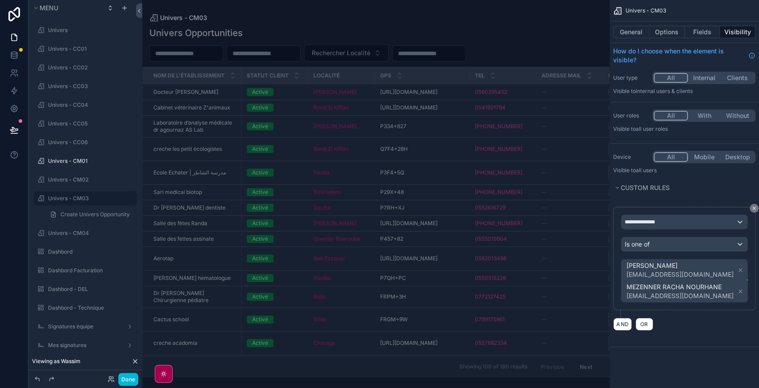
click at [737, 288] on icon "scrollable content" at bounding box center [740, 291] width 6 height 6
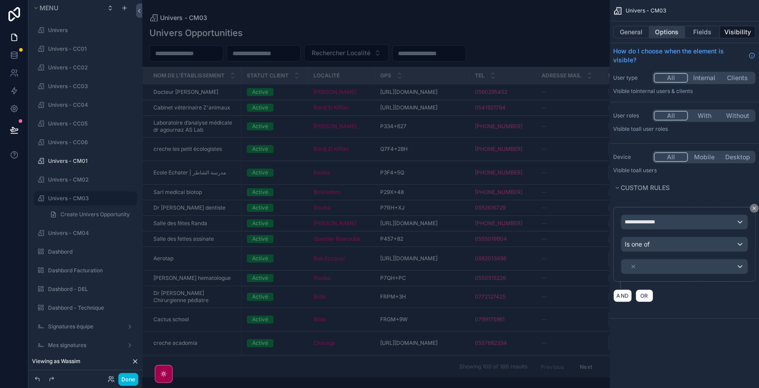
click at [671, 32] on button "Options" at bounding box center [667, 32] width 36 height 12
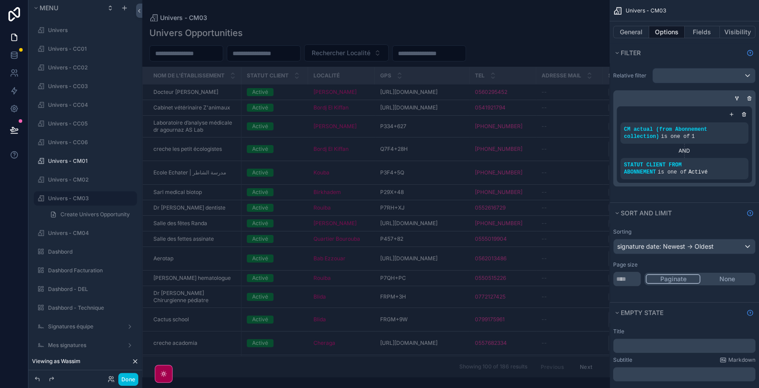
click at [0, 0] on div "scrollable content" at bounding box center [0, 0] width 0 height 0
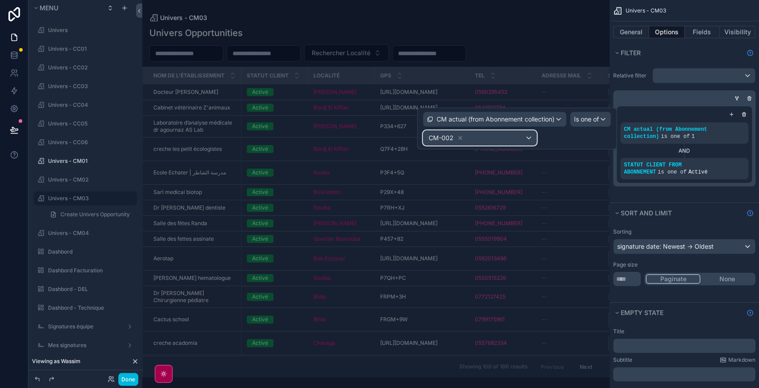
click at [495, 137] on div "CM-002" at bounding box center [479, 138] width 113 height 14
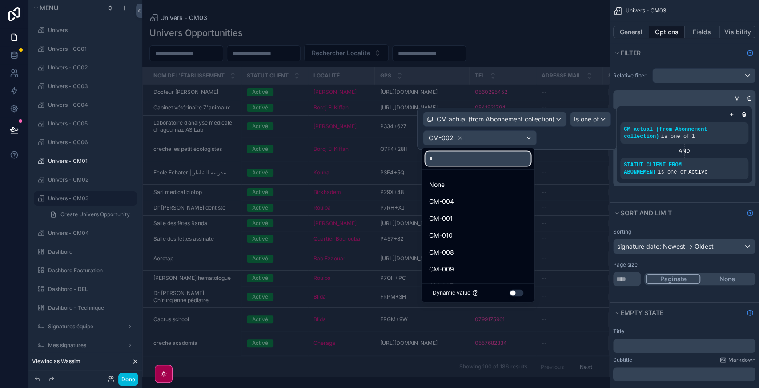
click at [452, 156] on input "*" at bounding box center [477, 158] width 105 height 14
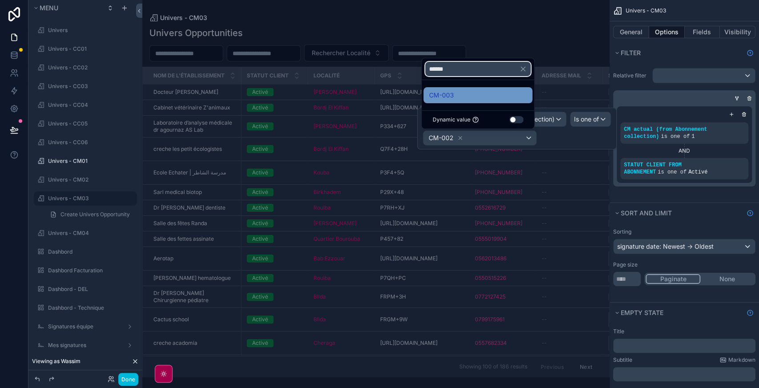
type input "******"
click at [456, 94] on div "CM-003" at bounding box center [478, 95] width 98 height 11
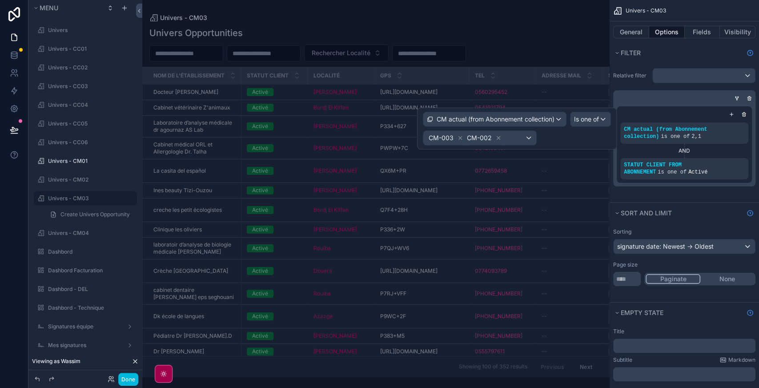
click at [495, 137] on icon at bounding box center [498, 138] width 6 height 6
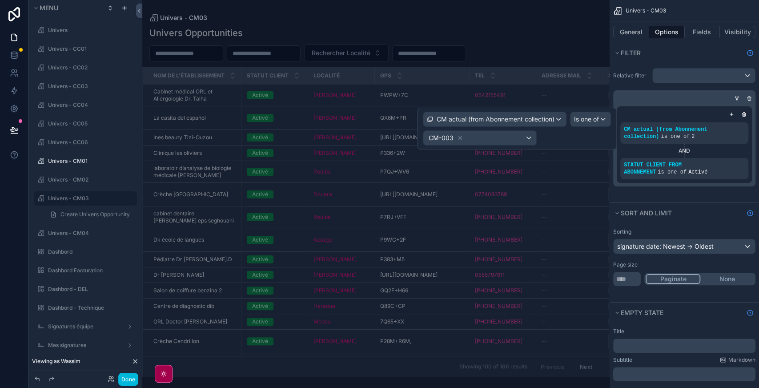
click at [352, 22] on div "scrollable content" at bounding box center [375, 194] width 467 height 388
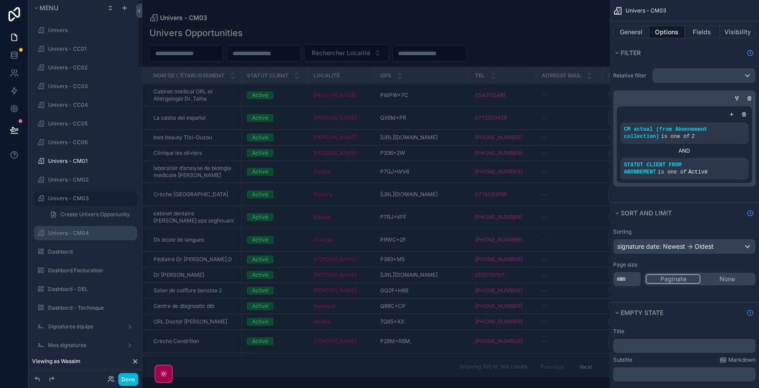
click at [76, 232] on label "Univers - CM04" at bounding box center [90, 233] width 84 height 7
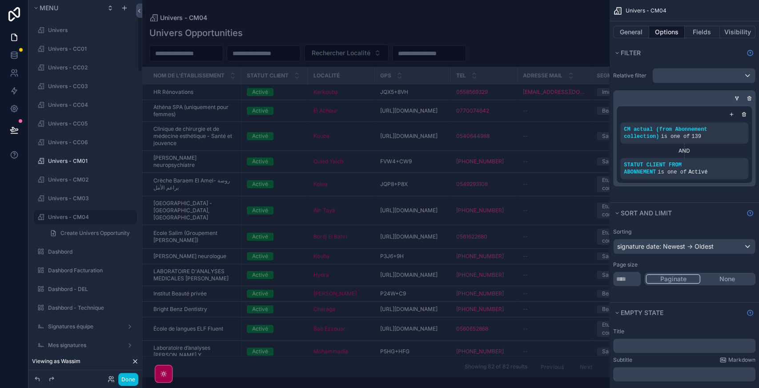
scroll to position [20, 0]
click at [80, 181] on label "Univers - CM03" at bounding box center [90, 179] width 84 height 7
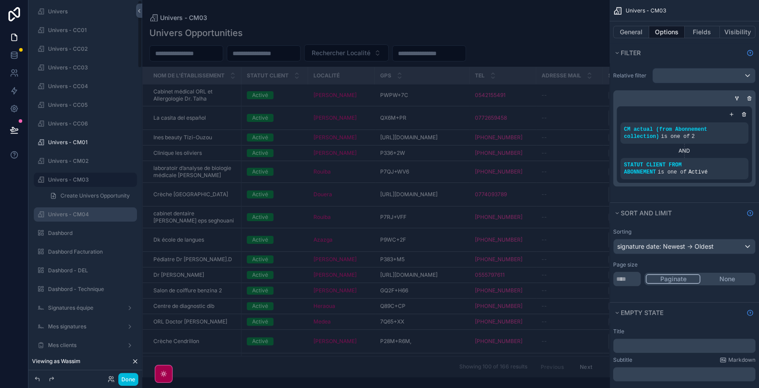
scroll to position [2, 0]
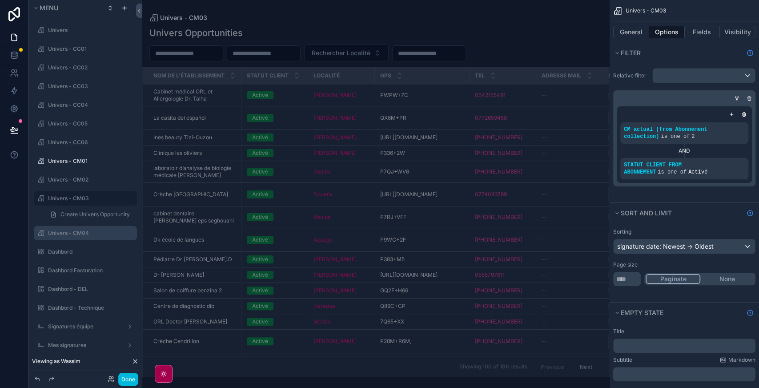
click at [363, 93] on div "[PERSON_NAME]" at bounding box center [342, 95] width 56 height 7
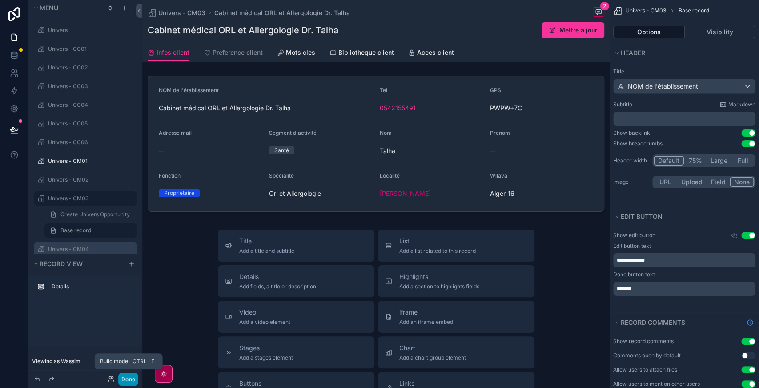
click at [129, 379] on button "Done" at bounding box center [128, 379] width 20 height 13
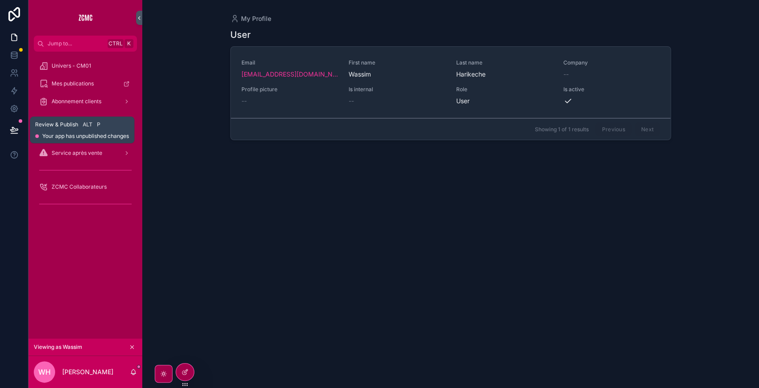
click at [12, 133] on icon at bounding box center [14, 133] width 7 height 0
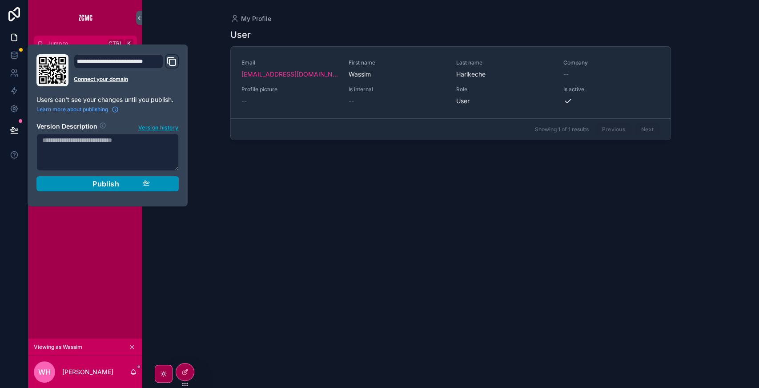
click at [102, 186] on span "Publish" at bounding box center [106, 183] width 27 height 9
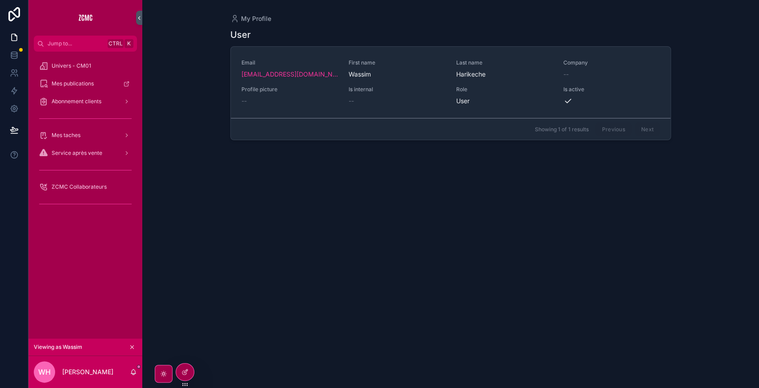
click at [338, 233] on div "User Email [EMAIL_ADDRESS][DOMAIN_NAME] First name [PERSON_NAME] Last name Hari…" at bounding box center [450, 200] width 441 height 354
click at [383, 255] on div "User Email [EMAIL_ADDRESS][DOMAIN_NAME] First name [PERSON_NAME] Last name Hari…" at bounding box center [450, 200] width 441 height 354
click at [88, 64] on span "Univers - CM01" at bounding box center [72, 65] width 40 height 7
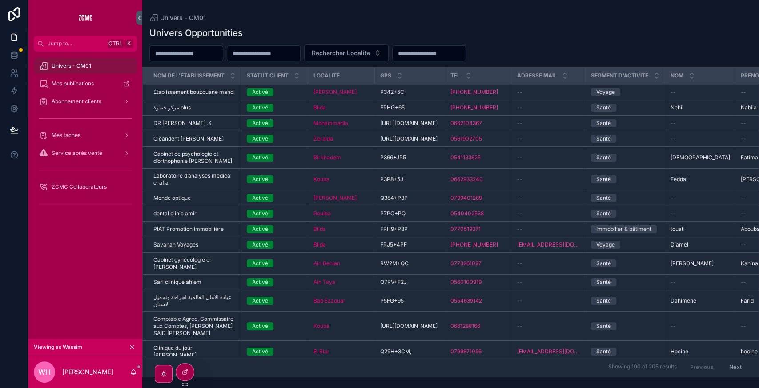
click at [368, 94] on div "[PERSON_NAME]" at bounding box center [342, 92] width 56 height 7
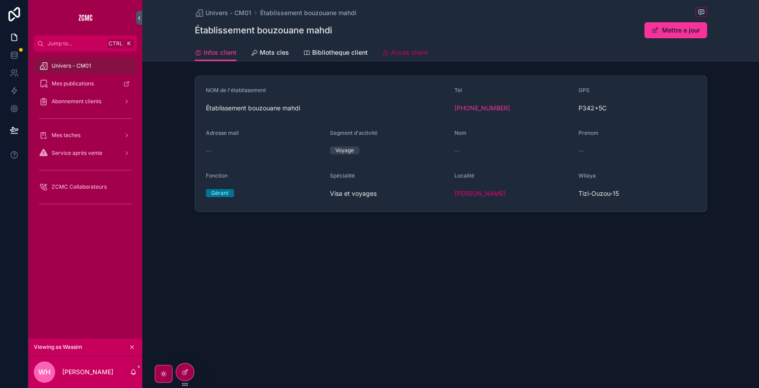
click at [404, 54] on span "Acces client" at bounding box center [409, 52] width 37 height 9
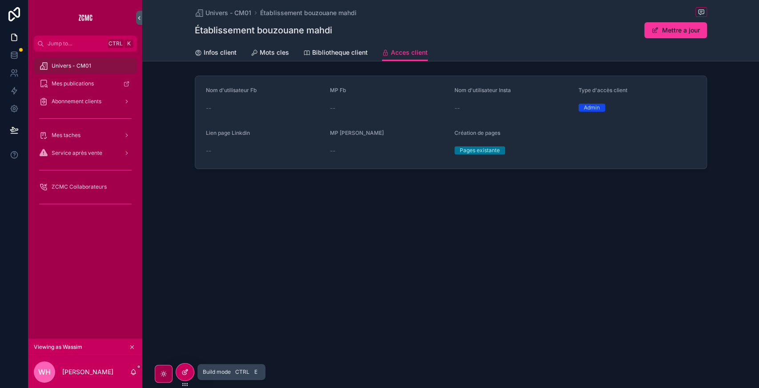
click at [189, 376] on div at bounding box center [185, 371] width 18 height 17
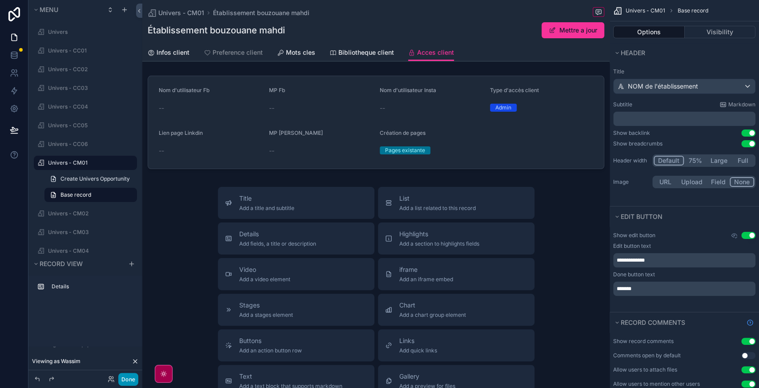
click at [129, 377] on button "Done" at bounding box center [128, 379] width 20 height 13
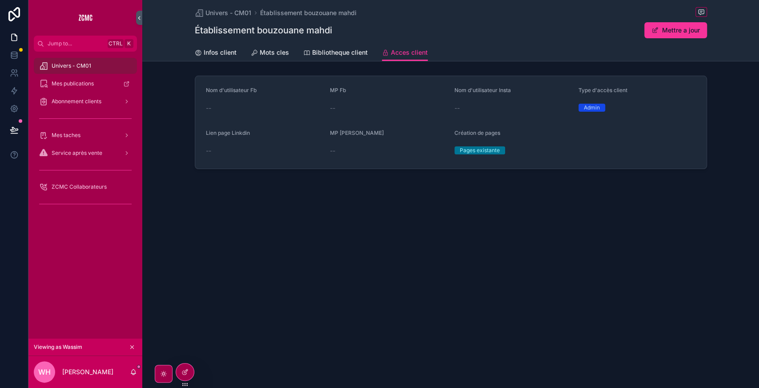
click at [129, 377] on div "[PERSON_NAME]" at bounding box center [85, 372] width 114 height 32
click at [62, 100] on span "Abonnement clients" at bounding box center [77, 101] width 50 height 7
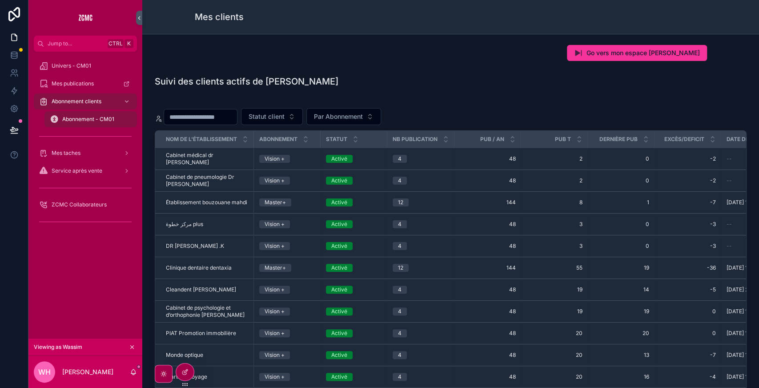
click at [368, 158] on div "Activé" at bounding box center [354, 159] width 56 height 8
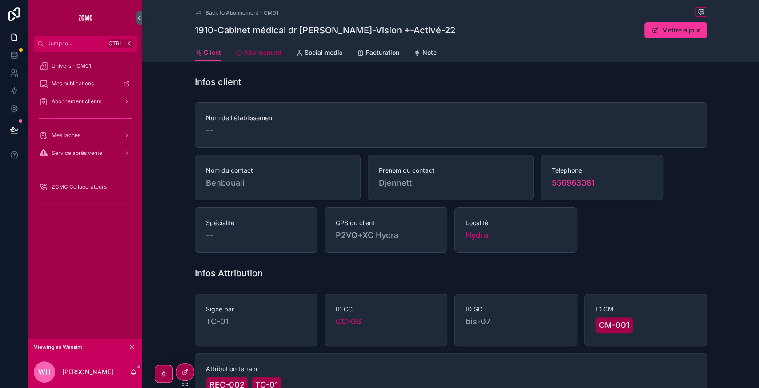
click at [255, 48] on span "Abonnement" at bounding box center [262, 52] width 37 height 9
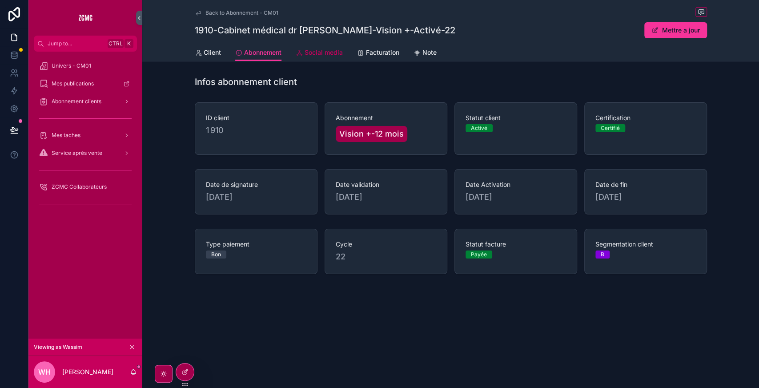
click at [333, 56] on span "Social media" at bounding box center [324, 52] width 38 height 9
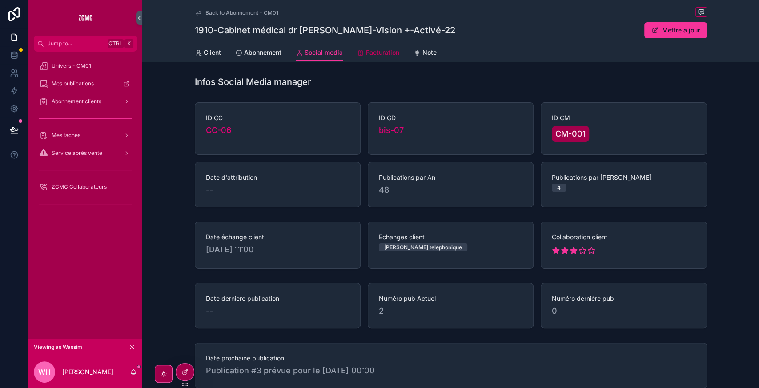
click at [361, 56] on icon "scrollable content" at bounding box center [360, 52] width 7 height 7
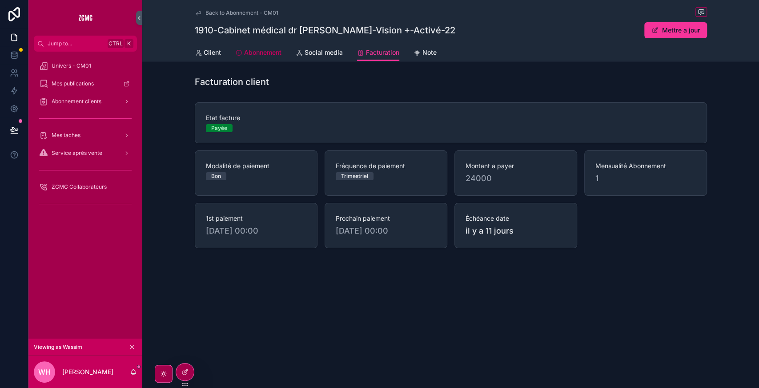
click at [265, 53] on span "Abonnement" at bounding box center [262, 52] width 37 height 9
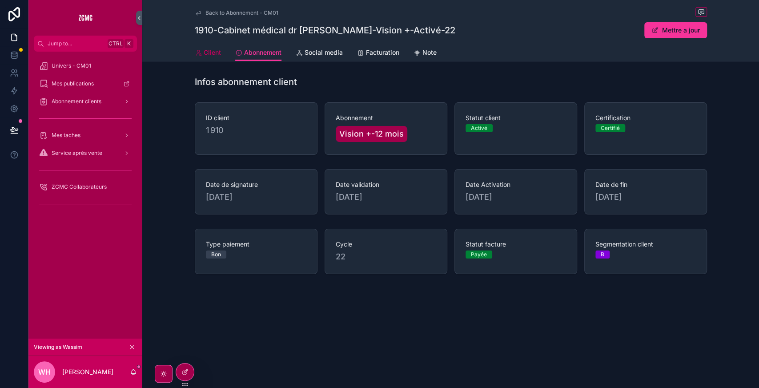
click at [203, 56] on div "Client" at bounding box center [208, 52] width 26 height 9
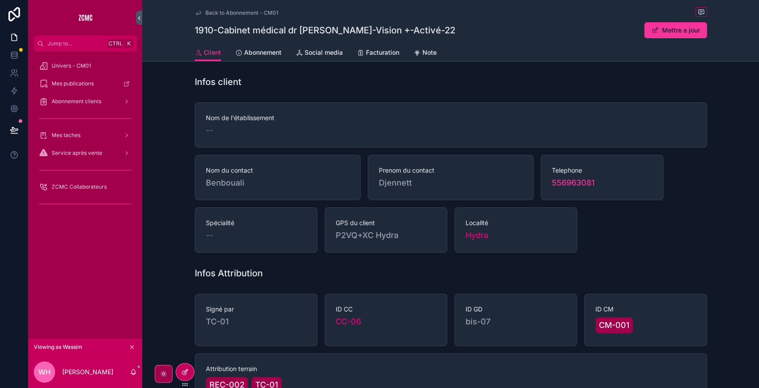
click at [189, 372] on div at bounding box center [185, 371] width 18 height 17
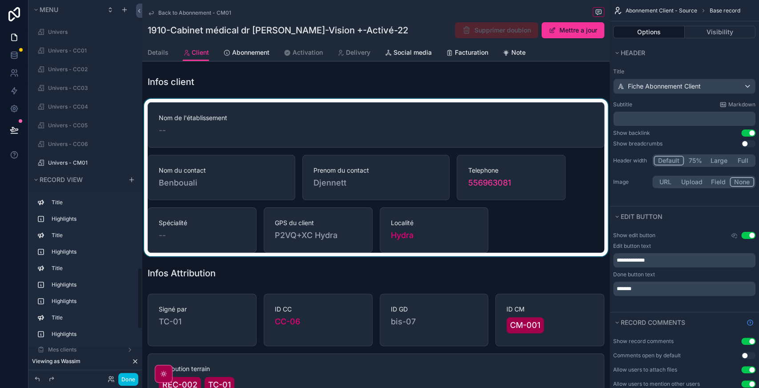
click at [276, 165] on div "scrollable content" at bounding box center [375, 177] width 467 height 157
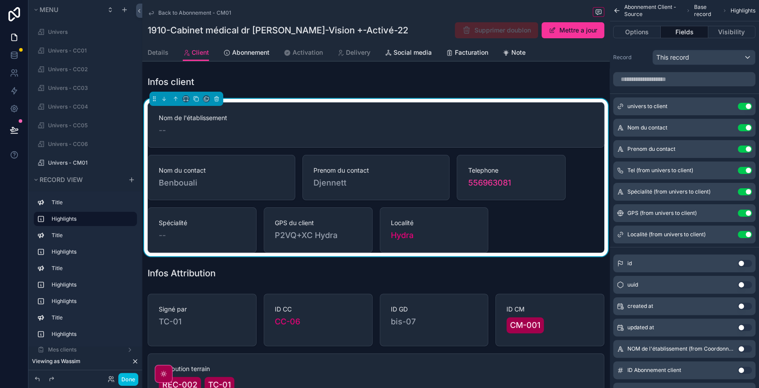
scroll to position [1632, 0]
click at [130, 377] on button "Done" at bounding box center [128, 379] width 20 height 13
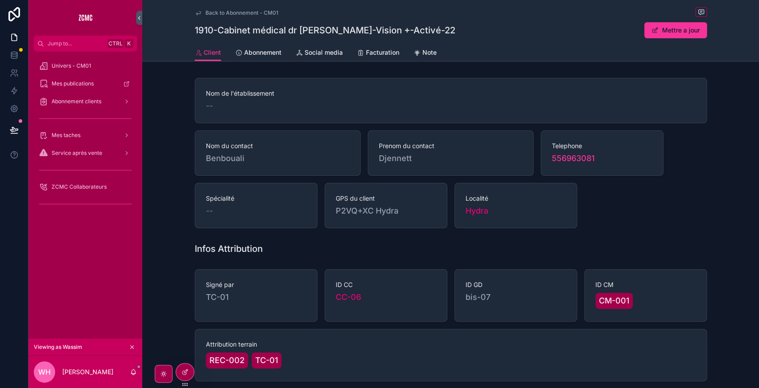
scroll to position [0, 0]
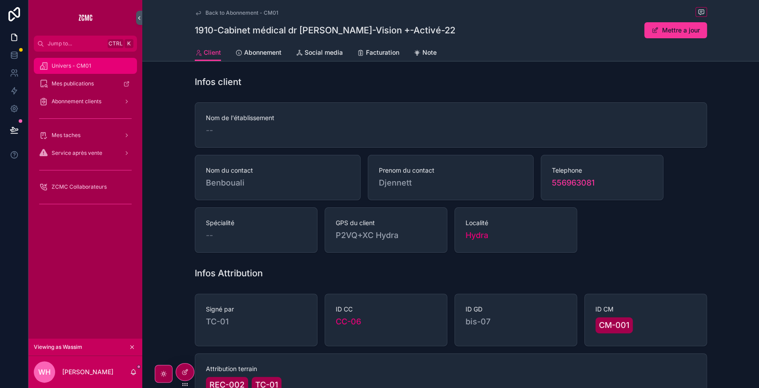
click at [77, 68] on span "Univers - CM01" at bounding box center [72, 65] width 40 height 7
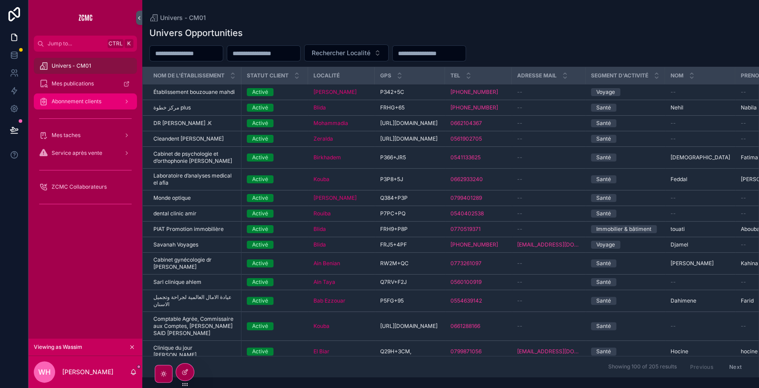
click at [95, 106] on div "Abonnement clients" at bounding box center [85, 101] width 93 height 14
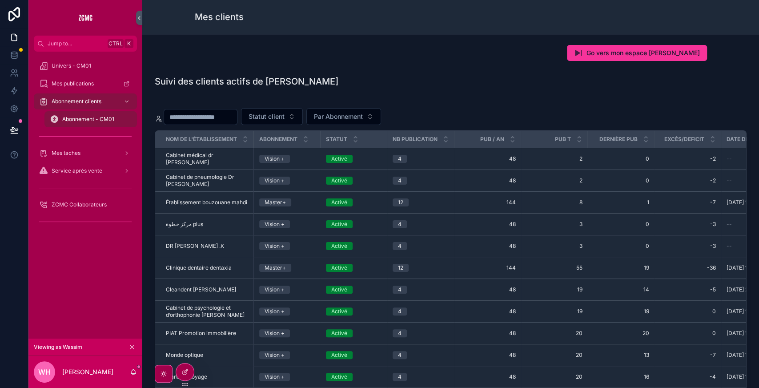
click at [379, 242] on div "Activé" at bounding box center [354, 246] width 56 height 8
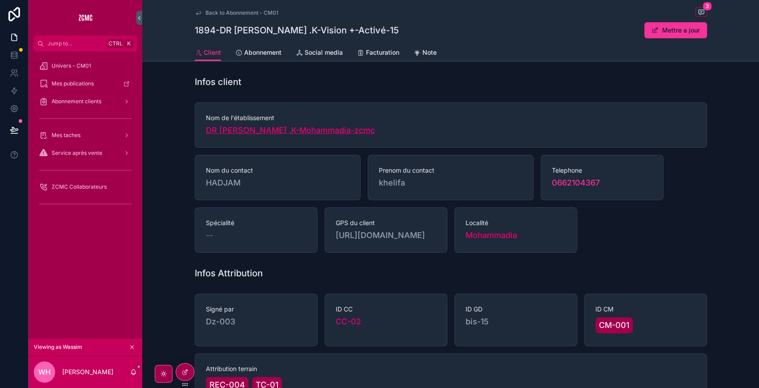
click at [268, 128] on span "DR [PERSON_NAME] .K-Mohammadia-zcmc" at bounding box center [290, 130] width 169 height 12
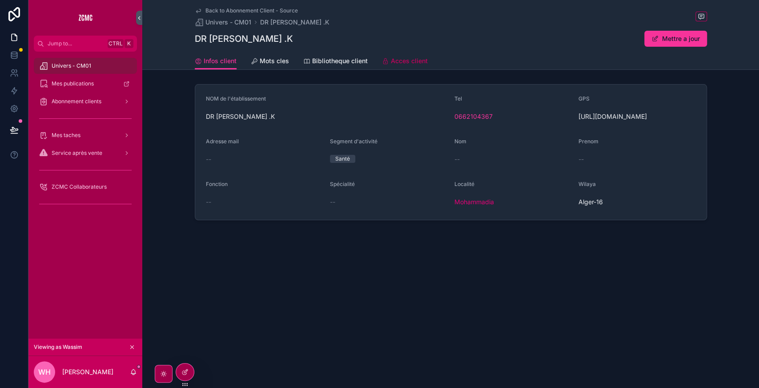
click at [413, 64] on span "Acces client" at bounding box center [409, 60] width 37 height 9
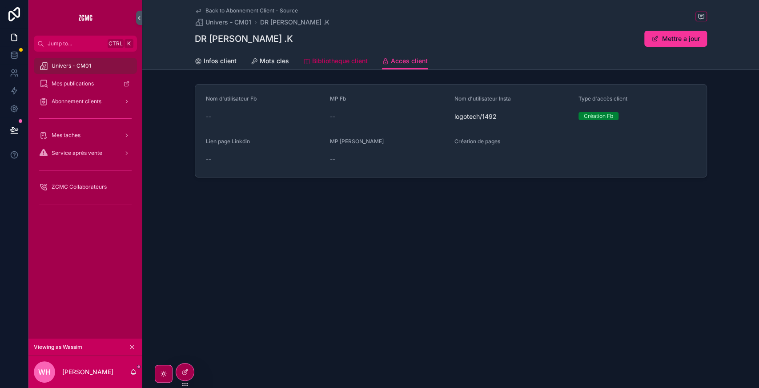
click at [343, 68] on link "Bibliotheque client" at bounding box center [335, 62] width 64 height 18
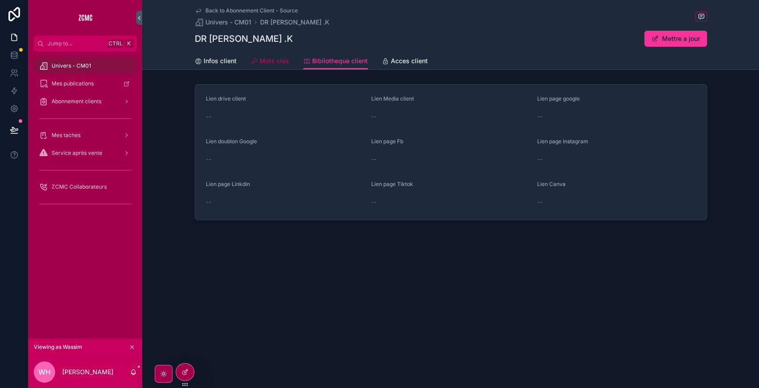
click at [275, 63] on span "Mots cles" at bounding box center [274, 60] width 29 height 9
click at [78, 104] on span "Abonnement clients" at bounding box center [77, 101] width 50 height 7
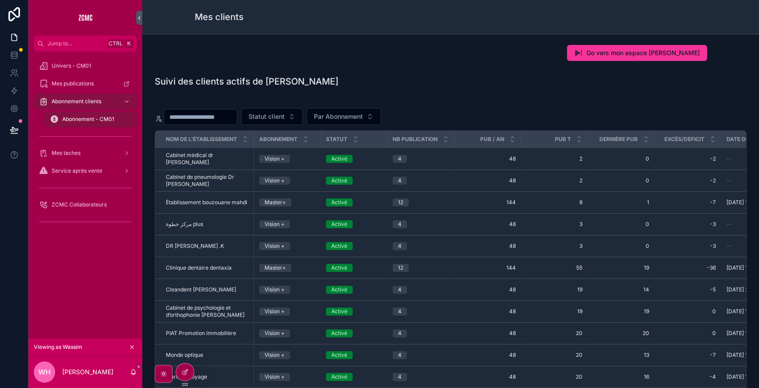
click at [218, 115] on input "scrollable content" at bounding box center [200, 117] width 73 height 12
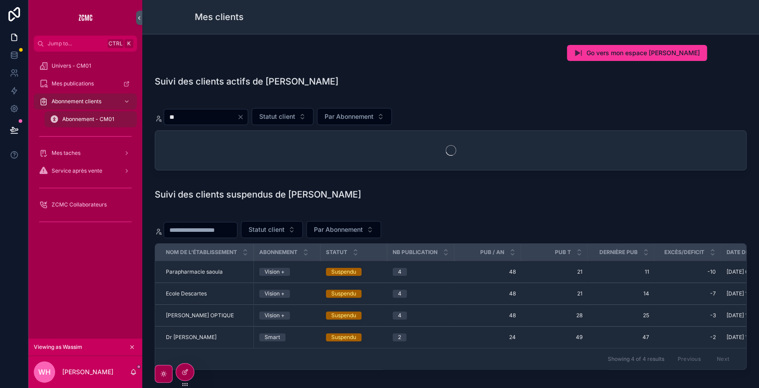
type input "*"
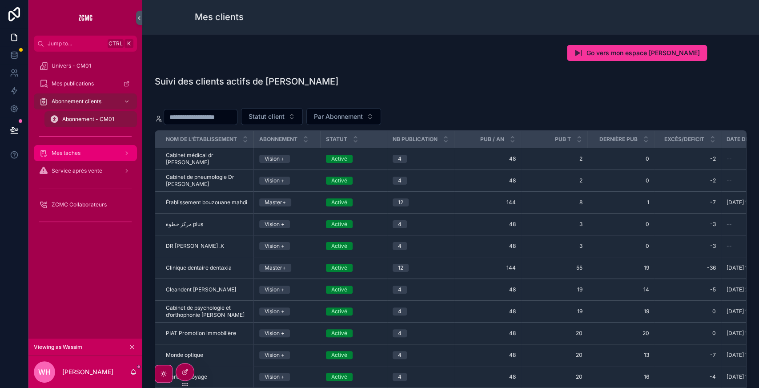
click at [94, 158] on div "Mes taches" at bounding box center [85, 153] width 93 height 14
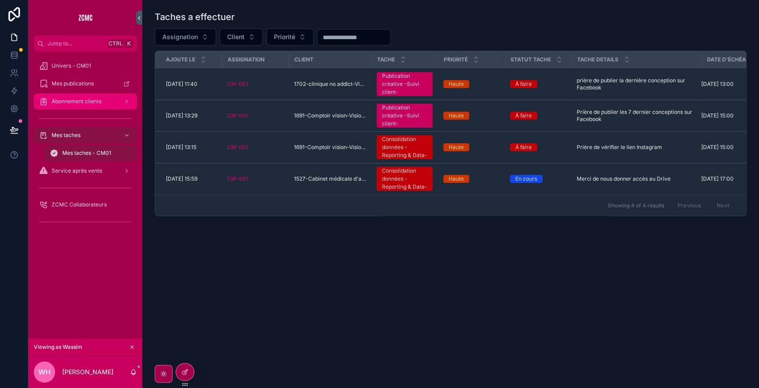
click at [83, 102] on span "Abonnement clients" at bounding box center [77, 101] width 50 height 7
